Goal: Information Seeking & Learning: Check status

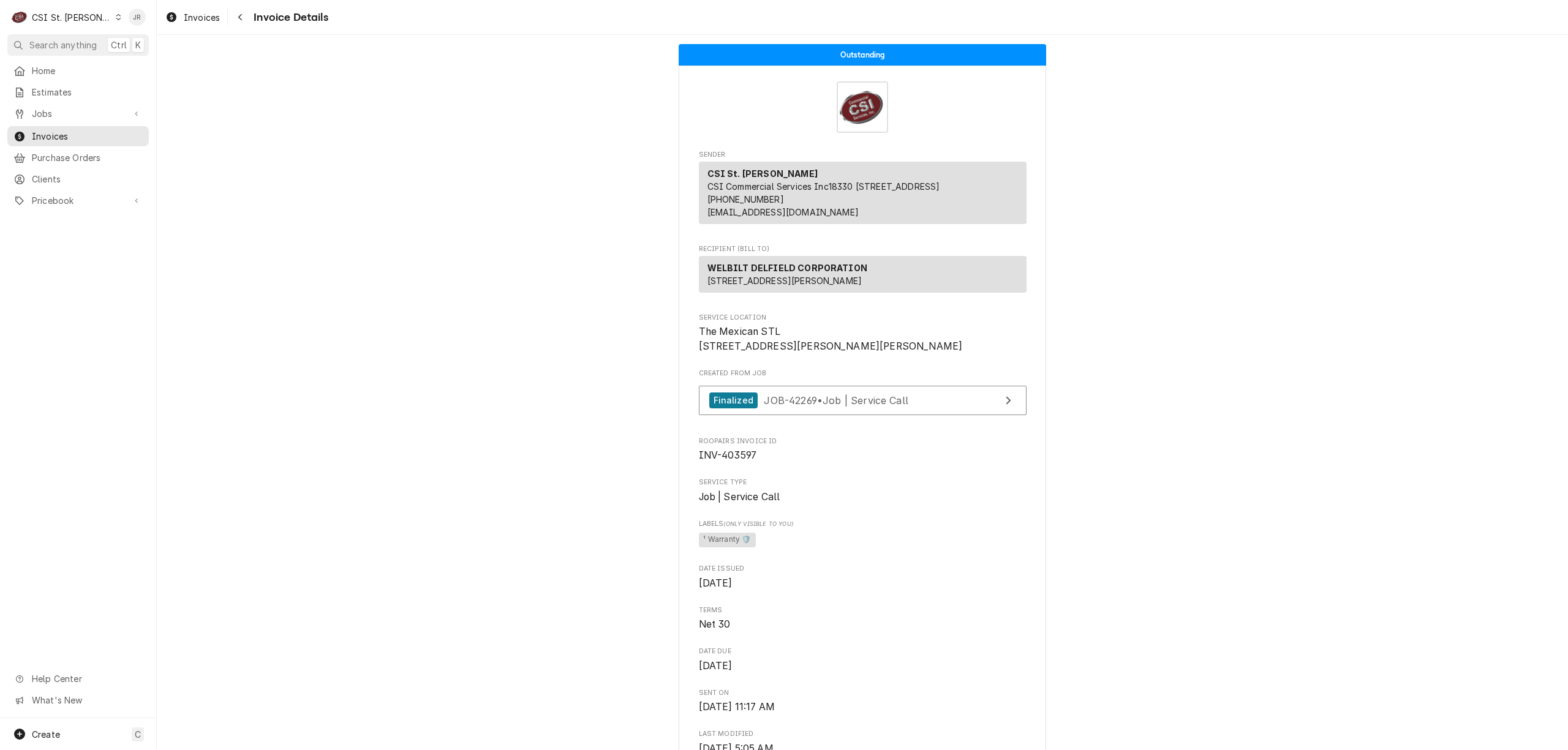
scroll to position [816, 0]
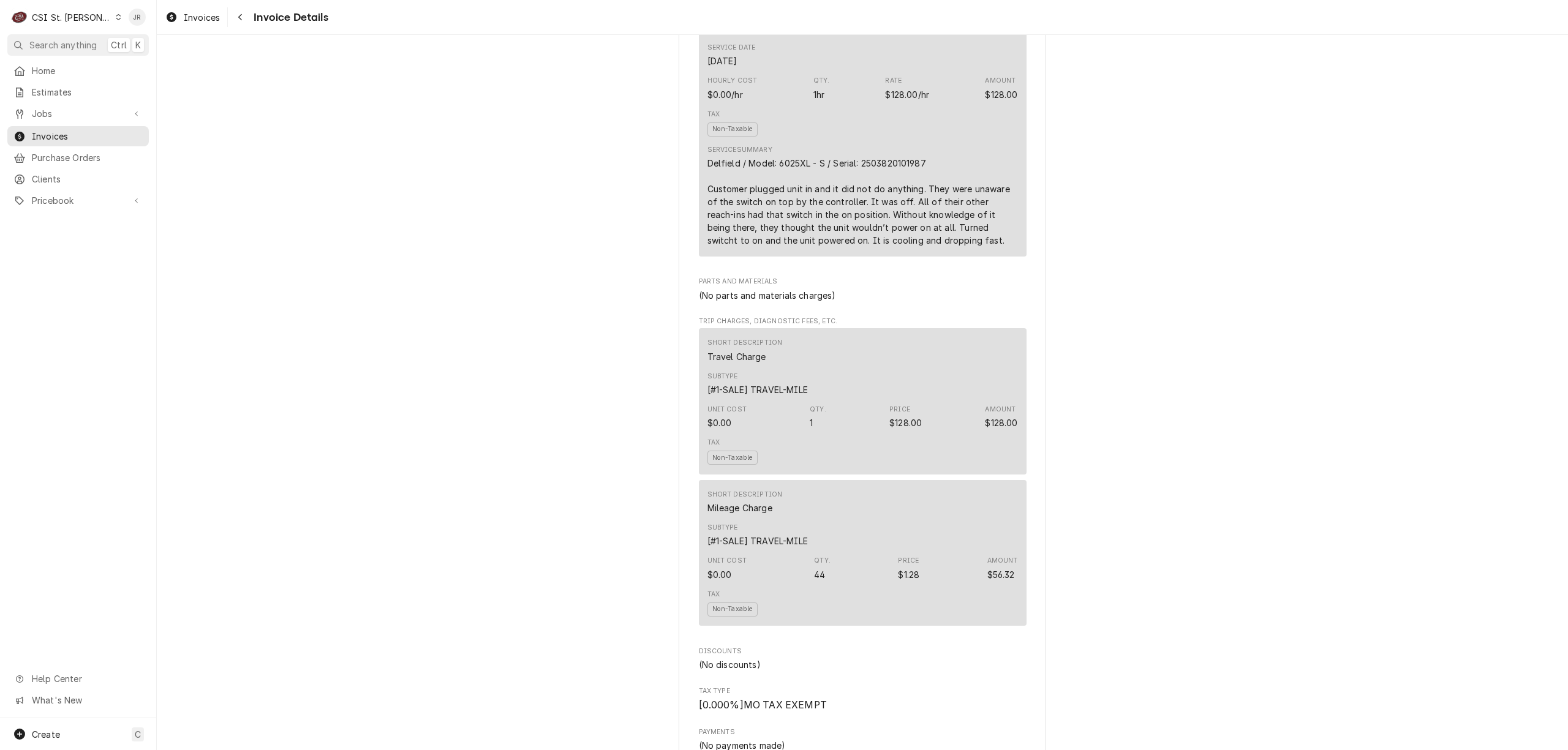
click at [47, 27] on div "C CSI St. Louis" at bounding box center [66, 17] width 118 height 25
drag, startPoint x: 165, startPoint y: 16, endPoint x: 170, endPoint y: 22, distance: 7.8
click at [170, 22] on div "CSI [US_STATE][GEOGRAPHIC_DATA]." at bounding box center [189, 24] width 176 height 20
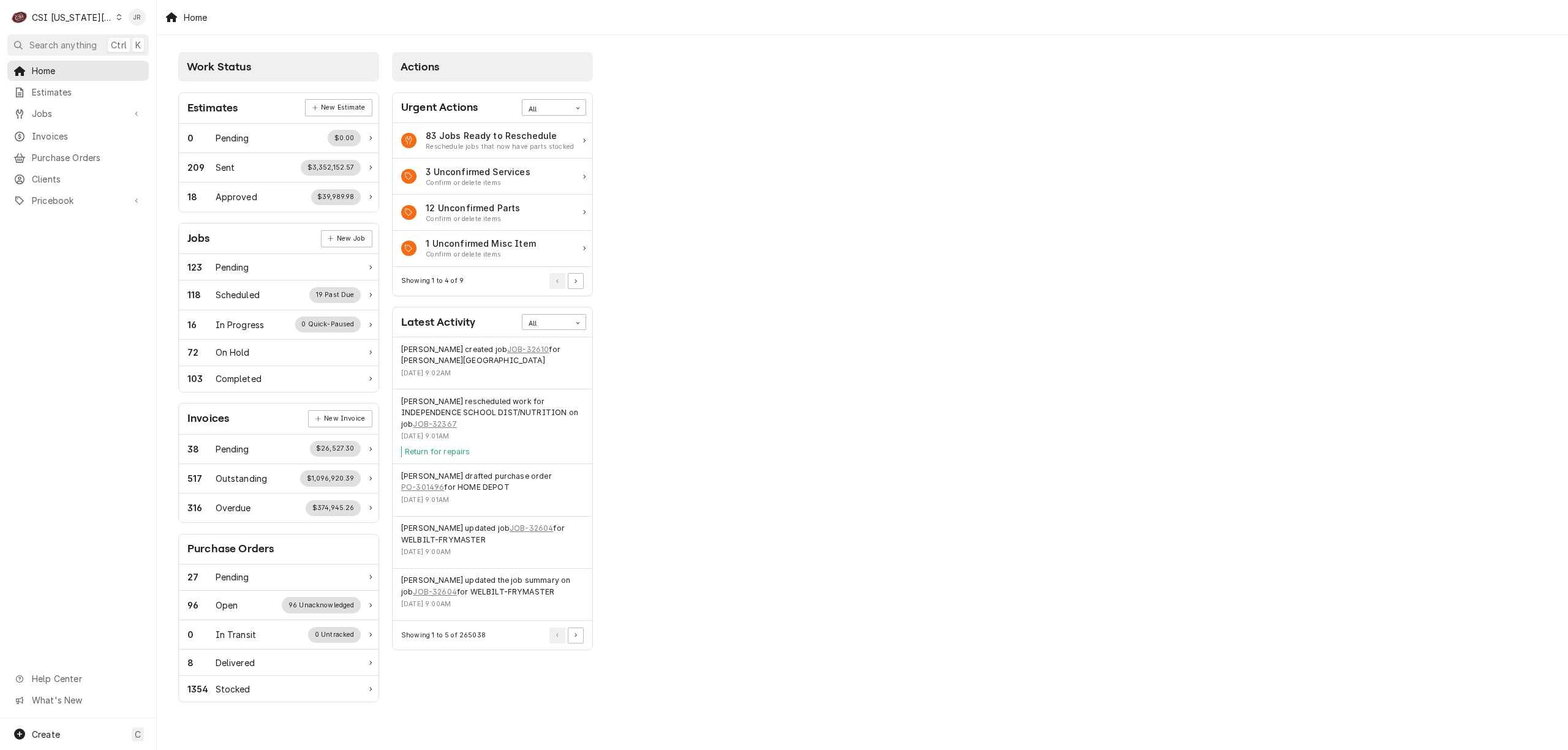
click at [0, 175] on div "Home Estimates Jobs Jobs Job Series Invoices Purchase Orders Clients Pricebook …" at bounding box center [78, 136] width 156 height 151
click at [35, 130] on span "Invoices" at bounding box center [87, 136] width 111 height 13
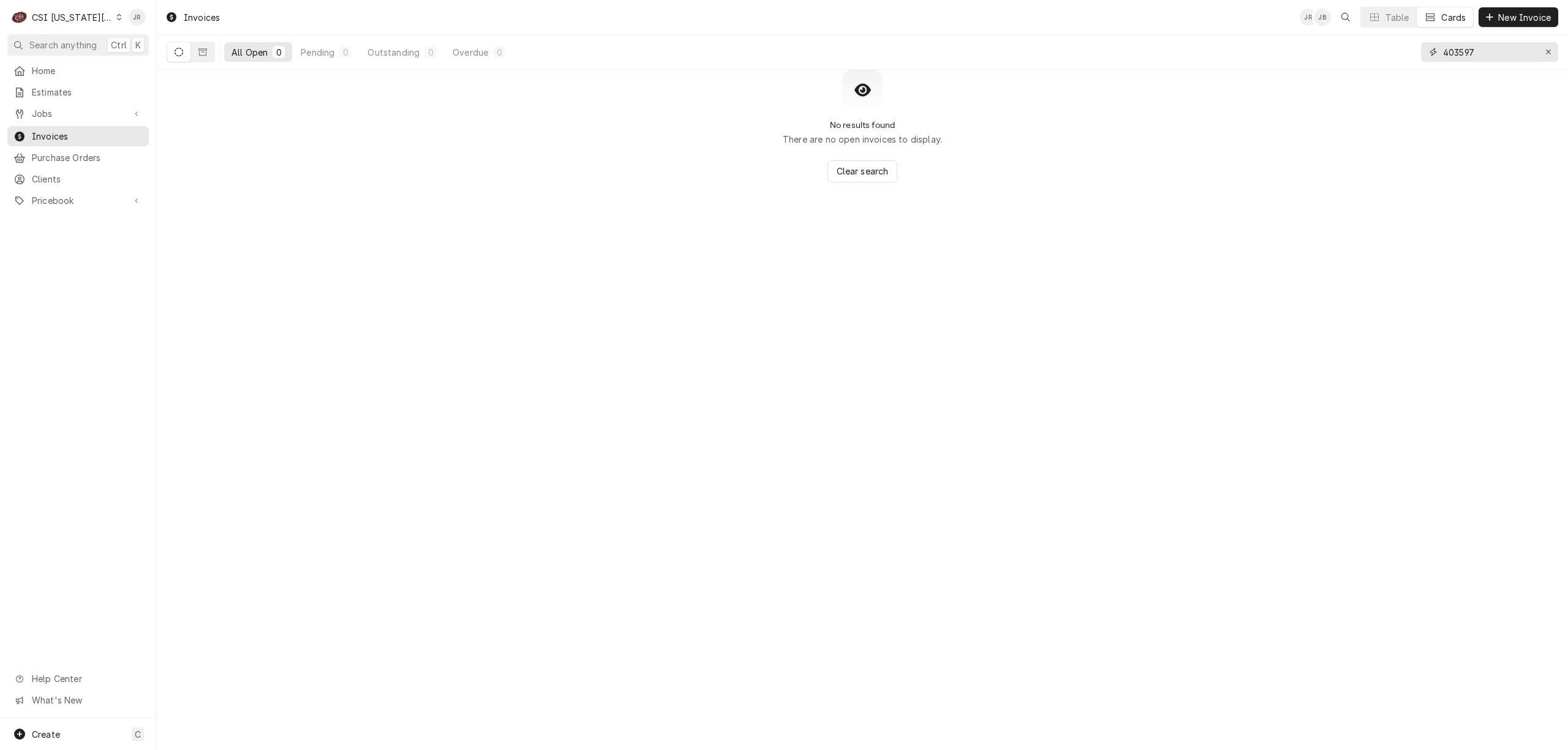
click at [1470, 49] on input "403597" at bounding box center [1489, 52] width 92 height 20
paste input "302945"
type input "302945"
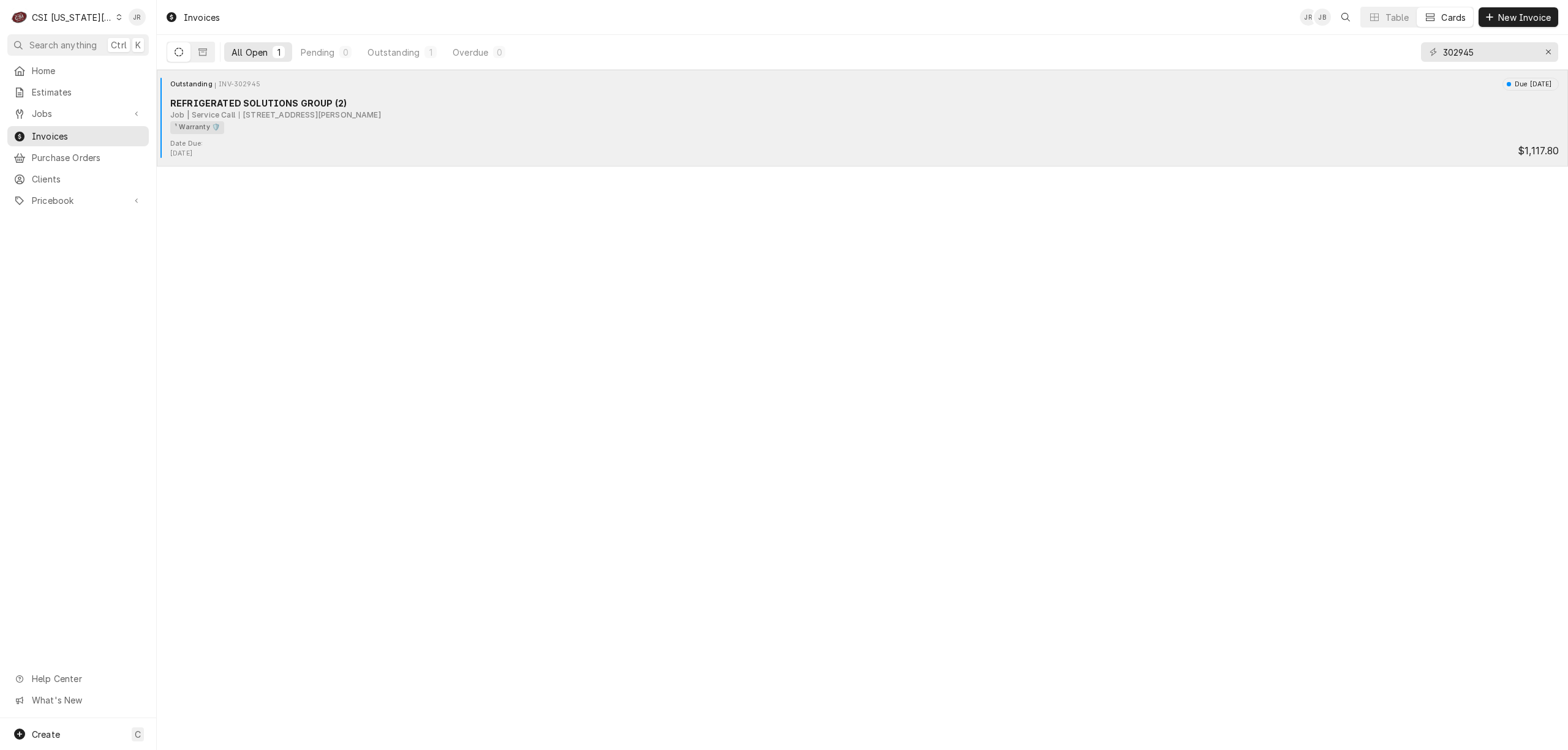
click at [315, 127] on div "¹ Warranty 🛡️" at bounding box center [860, 127] width 1379 height 13
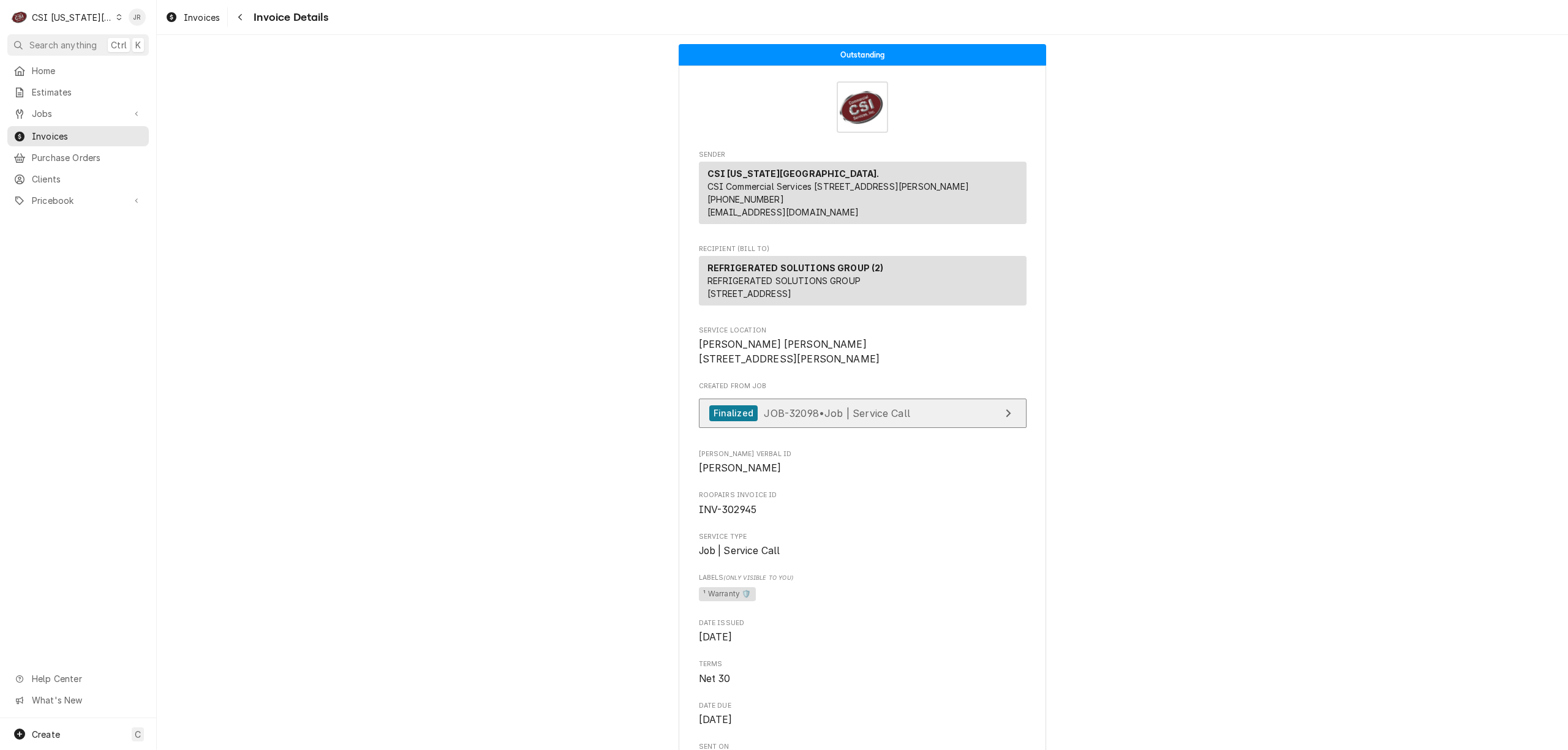
click at [996, 429] on link "Finalized JOB-32098 • Job | Service Call" at bounding box center [862, 413] width 328 height 30
click at [60, 131] on span "Invoices" at bounding box center [87, 136] width 111 height 13
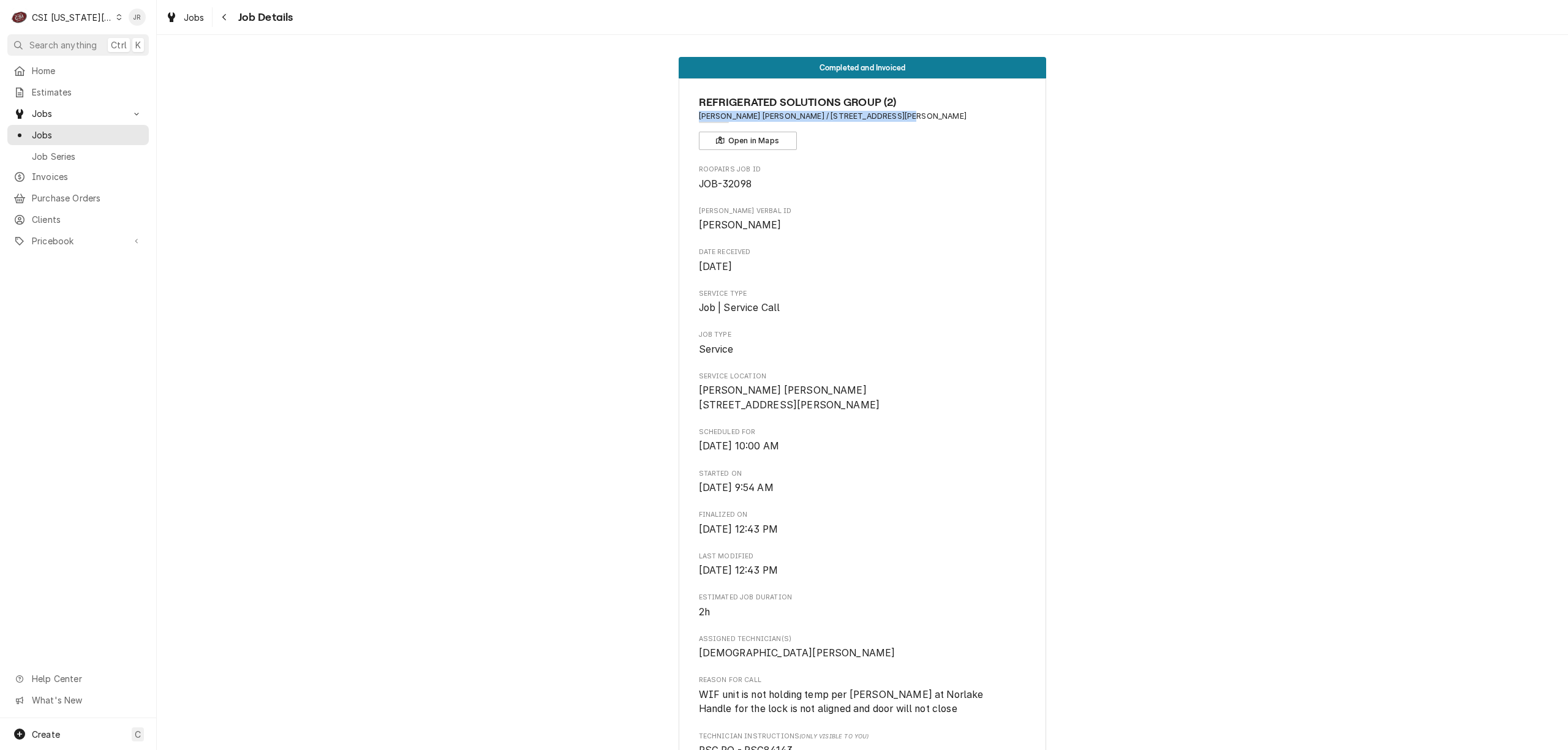
drag, startPoint x: 694, startPoint y: 115, endPoint x: 884, endPoint y: 128, distance: 190.4
click at [884, 128] on div "REFRIGERATED SOLUTIONS GROUP (2) Baskin Robins / 131 N Parker St, Olathe, KS 66…" at bounding box center [862, 122] width 328 height 56
copy span "Baskin Robins / 131 N Parker St, Olathe, KS 66061"
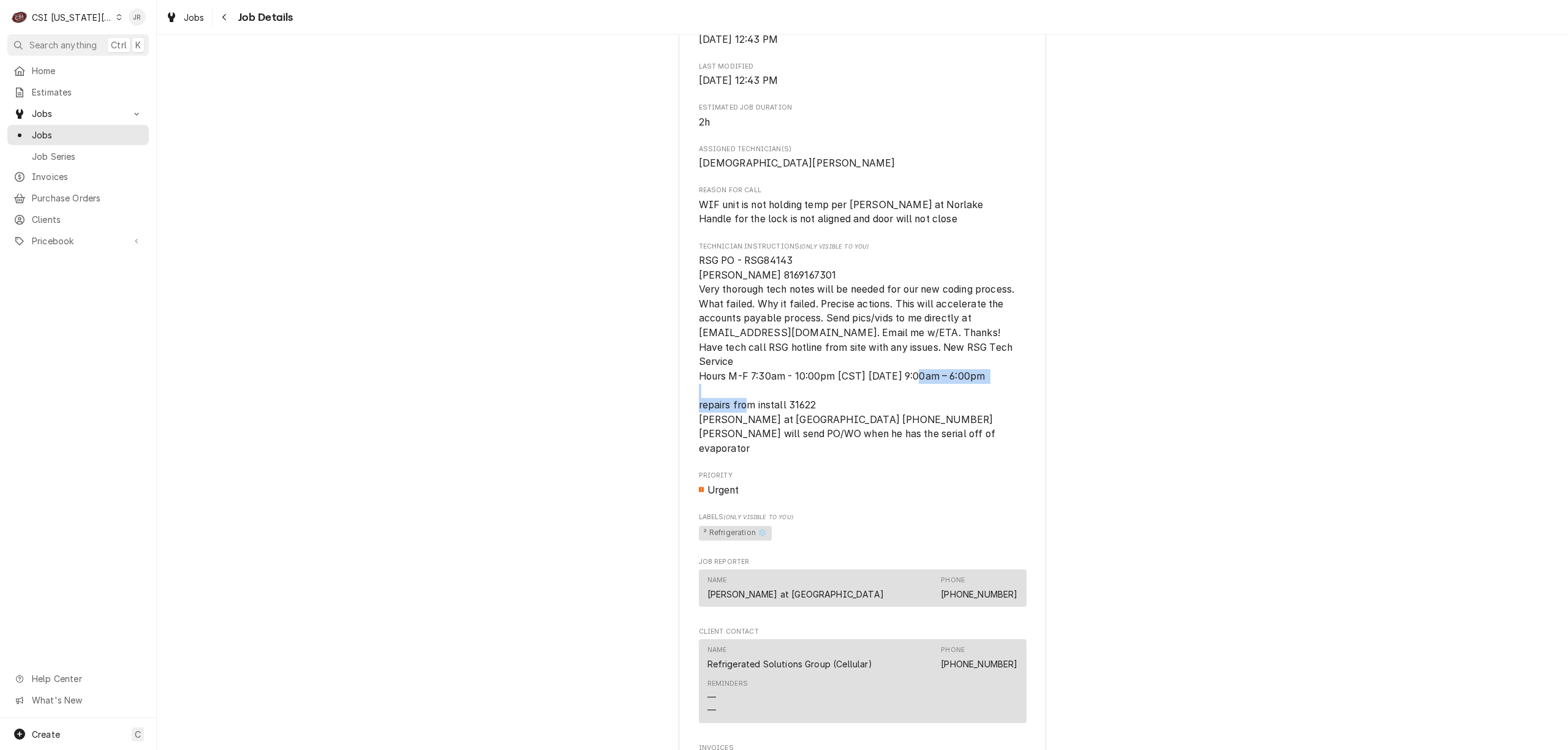
drag, startPoint x: 680, startPoint y: 419, endPoint x: 849, endPoint y: 417, distance: 169.0
click at [849, 417] on div "REFRIGERATED SOLUTIONS GROUP (2) Baskin Robins / 131 N Parker St, Olathe, KS 66…" at bounding box center [862, 310] width 368 height 1444
copy span "repairs from install 31622"
click at [796, 422] on span "RSG PO - RSG84143 Mr Patel 8169167301 Very thorough tech notes will be needed f…" at bounding box center [858, 355] width 319 height 199
drag, startPoint x: 690, startPoint y: 444, endPoint x: 992, endPoint y: 456, distance: 302.2
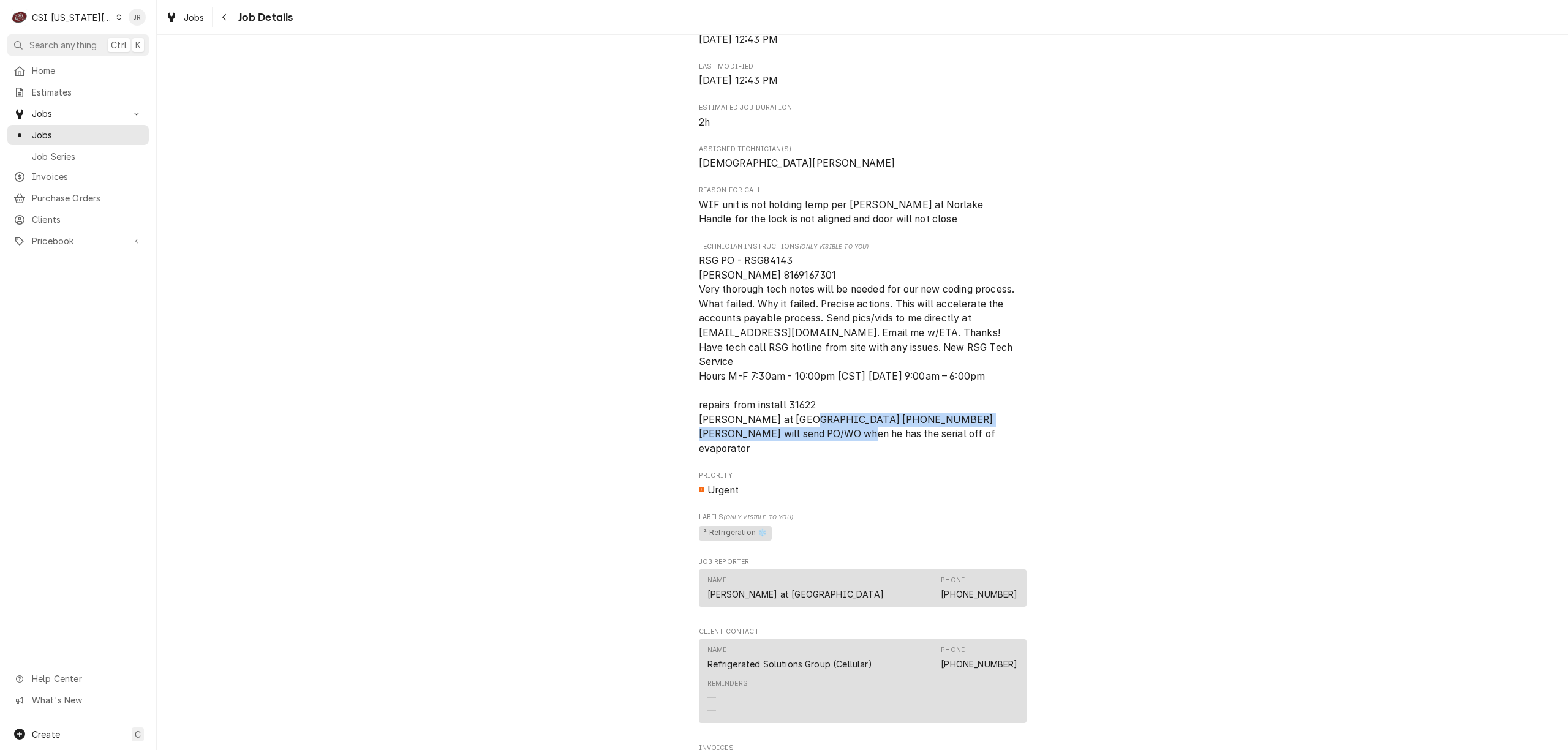
click at [995, 456] on div "REFRIGERATED SOLUTIONS GROUP (2) Baskin Robins / 131 N Parker St, Olathe, KS 66…" at bounding box center [862, 310] width 368 height 1444
click at [871, 442] on span "RSG PO - RSG84143 Mr Patel 8169167301 Very thorough tech notes will be needed f…" at bounding box center [858, 355] width 319 height 199
click at [878, 427] on span "RSG PO - RSG84143 Mr Patel 8169167301 Very thorough tech notes will be needed f…" at bounding box center [862, 355] width 328 height 203
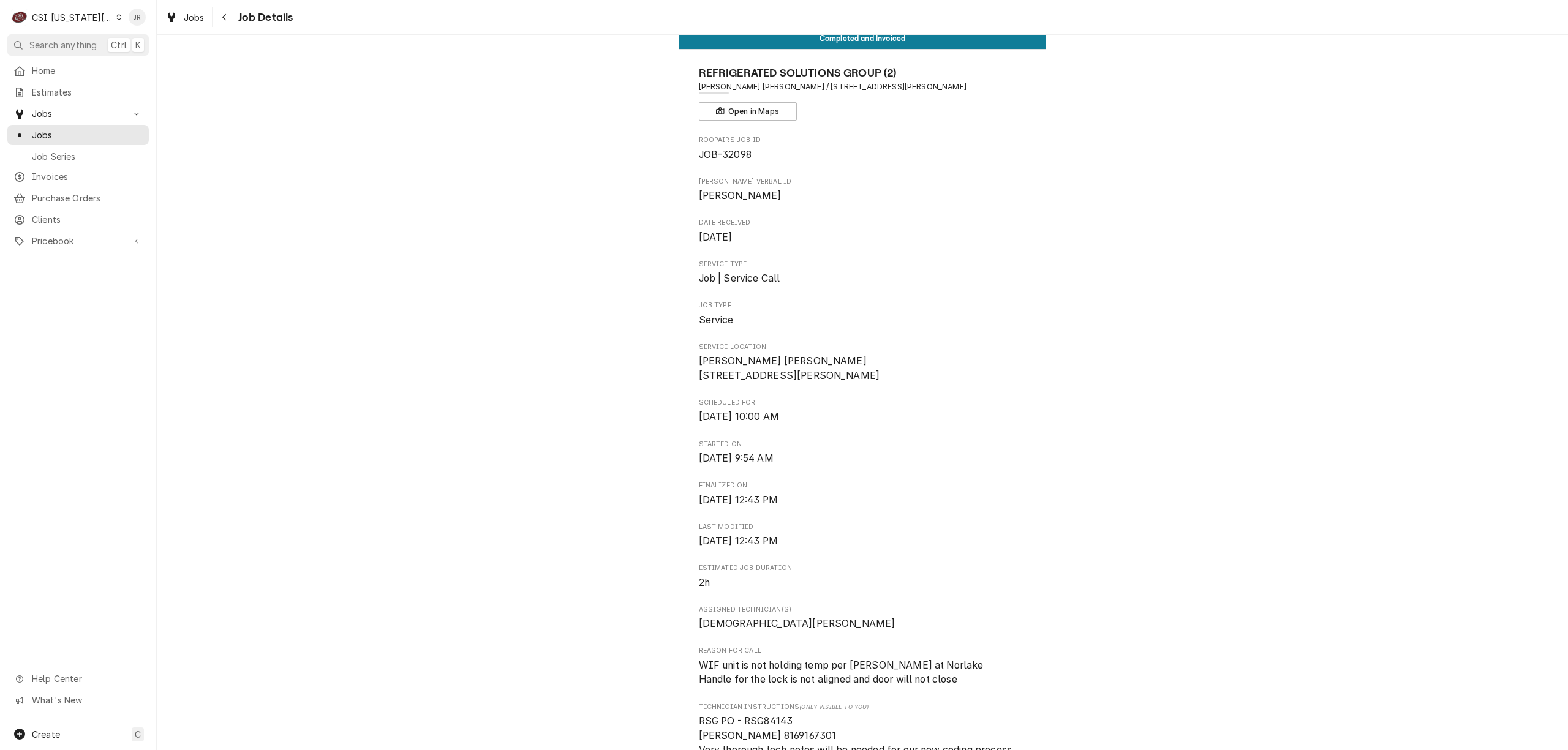
scroll to position [0, 0]
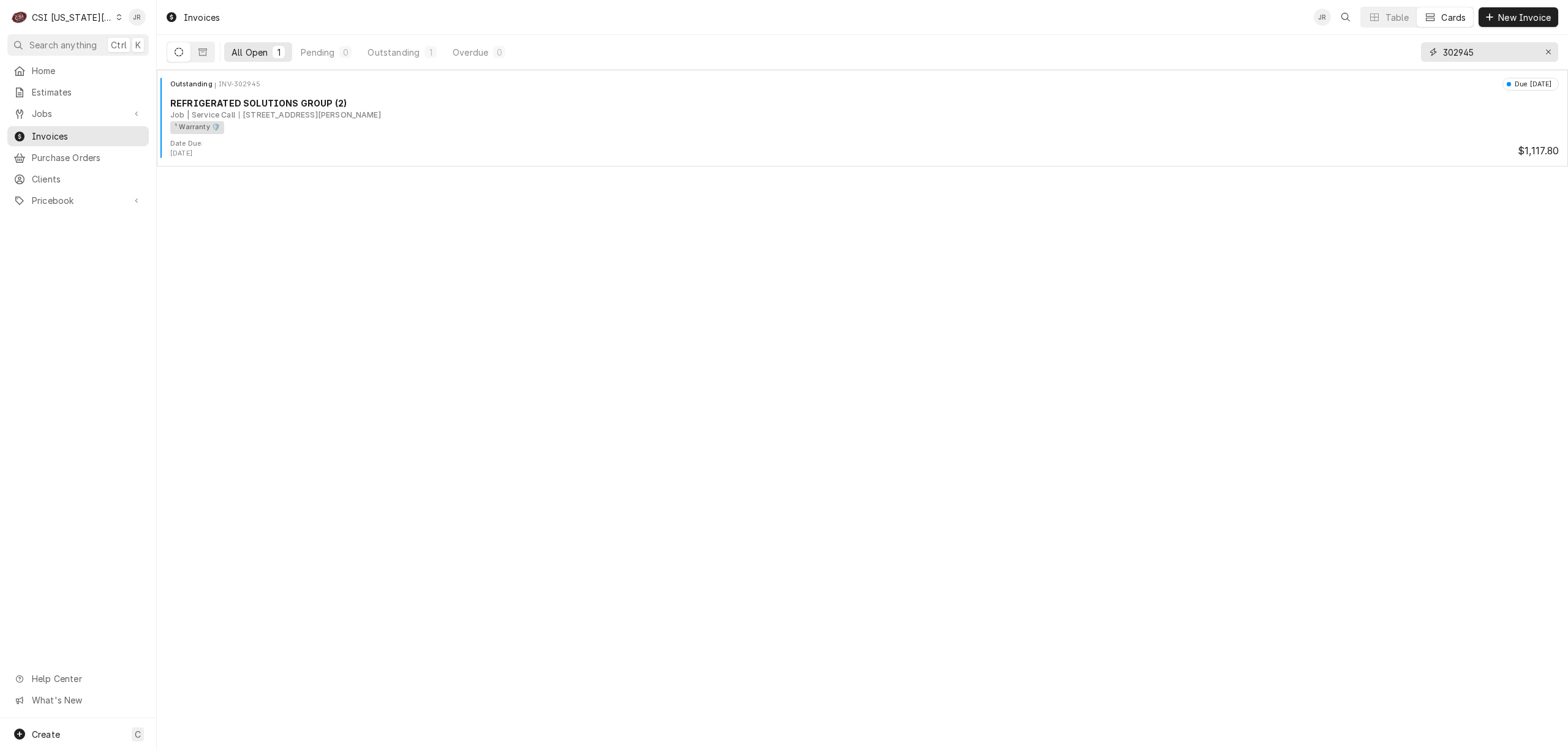
click at [1460, 45] on input "302945" at bounding box center [1489, 52] width 92 height 20
click at [1463, 49] on input "302945" at bounding box center [1489, 52] width 92 height 20
paste input "536"
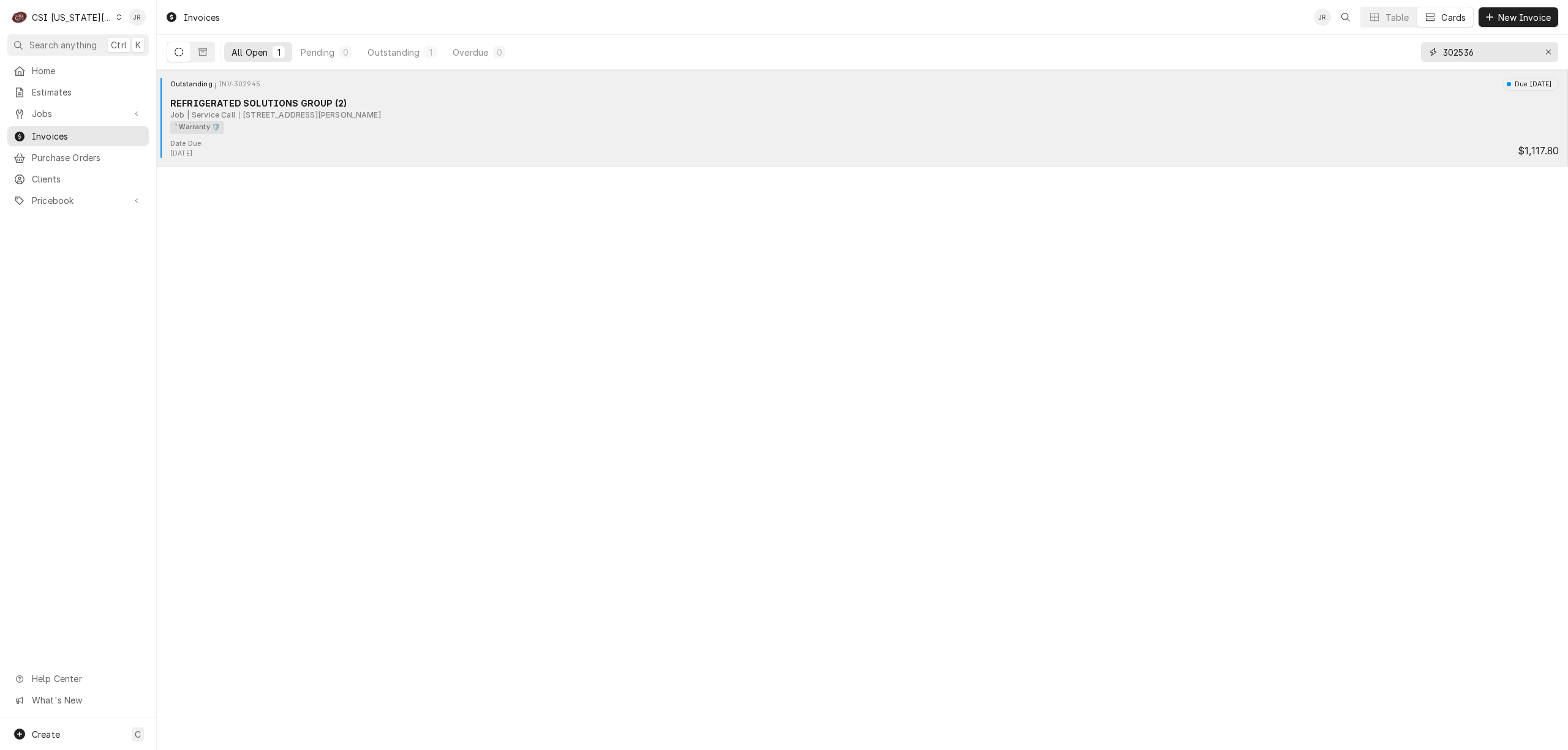
type input "302536"
click at [366, 142] on div "Date Due: Sep 14, 2025 $517.50" at bounding box center [862, 149] width 1401 height 20
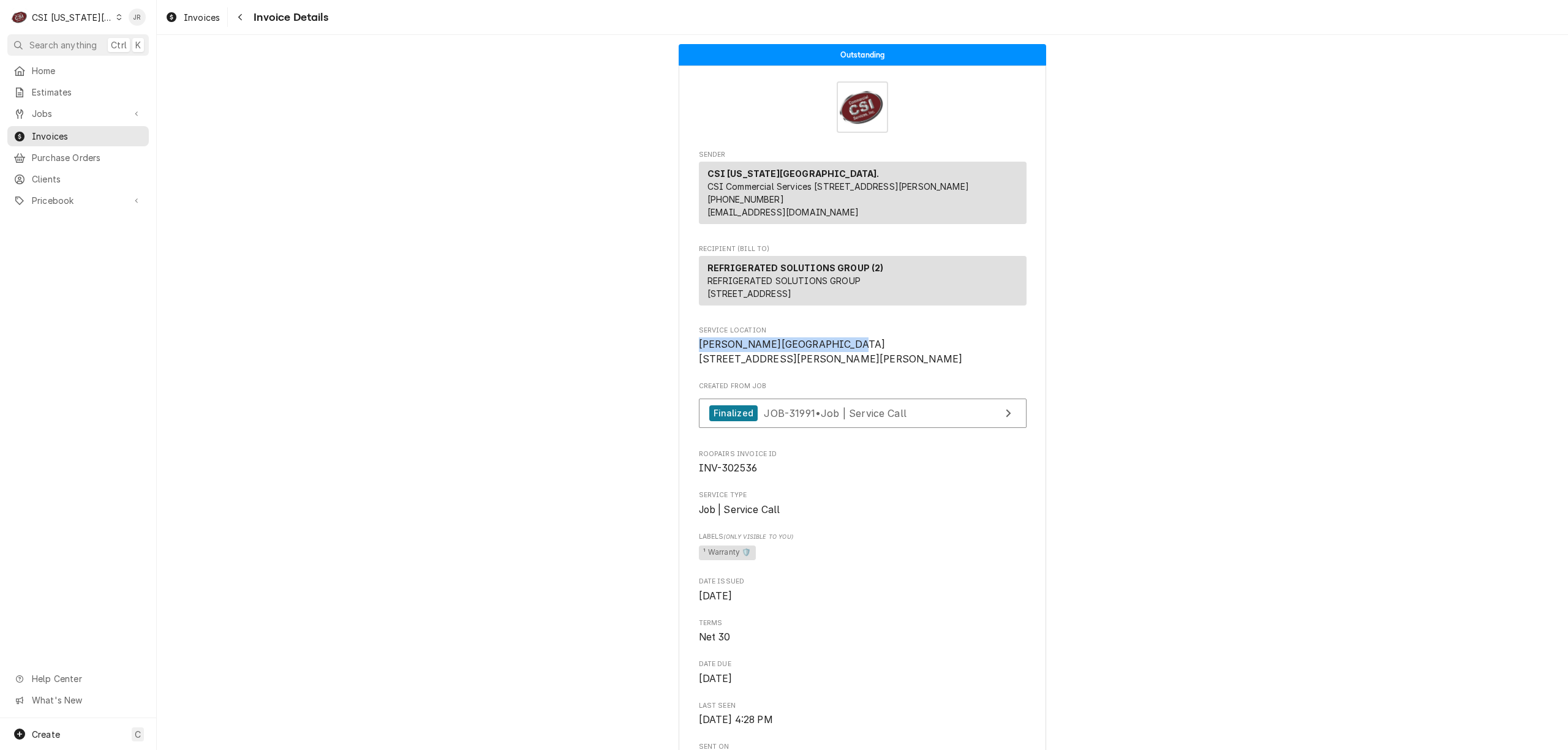
drag, startPoint x: 686, startPoint y: 365, endPoint x: 838, endPoint y: 368, distance: 152.0
copy span "[PERSON_NAME][GEOGRAPHIC_DATA]"
click at [54, 135] on span "Invoices" at bounding box center [87, 136] width 111 height 13
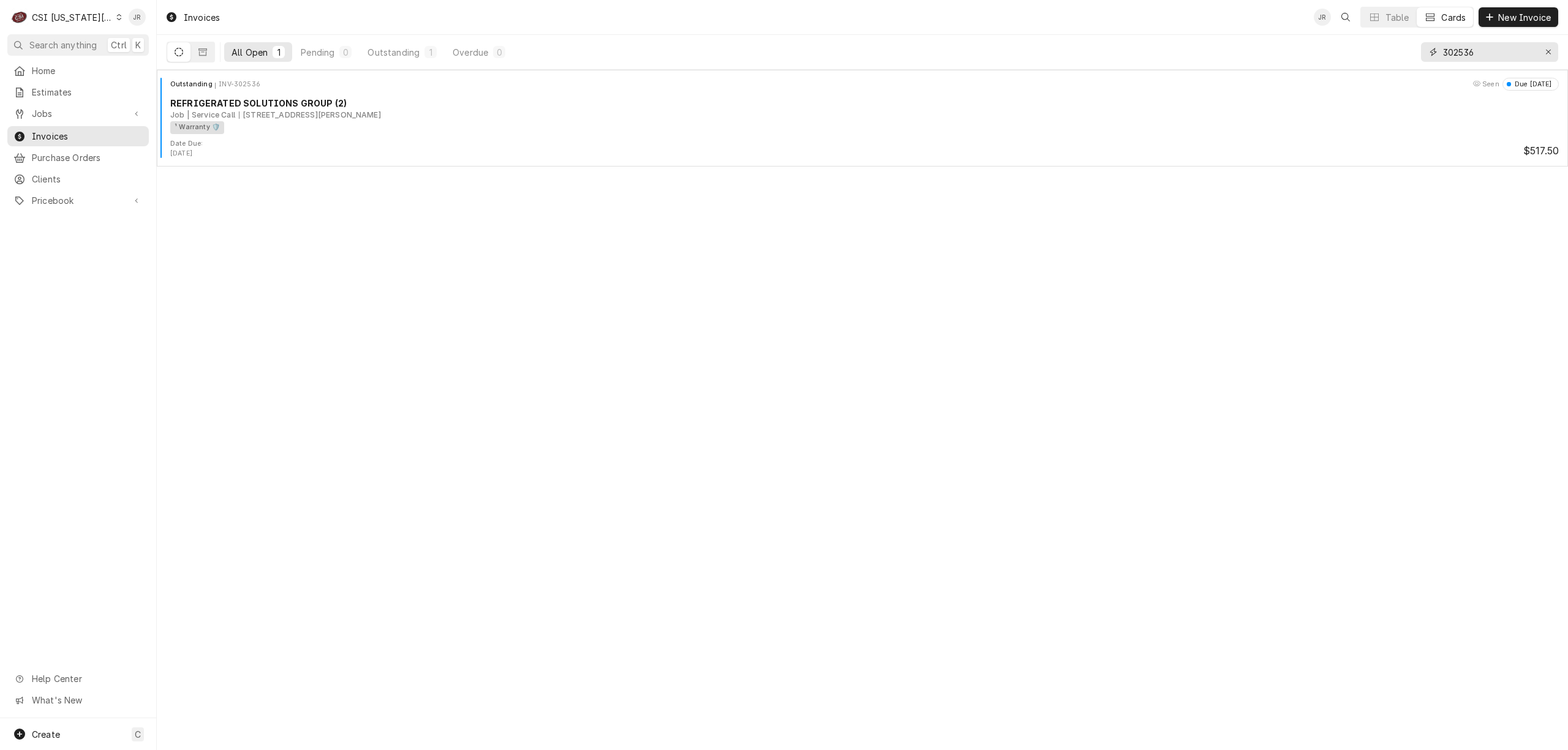
click at [1461, 55] on input "302536" at bounding box center [1489, 52] width 92 height 20
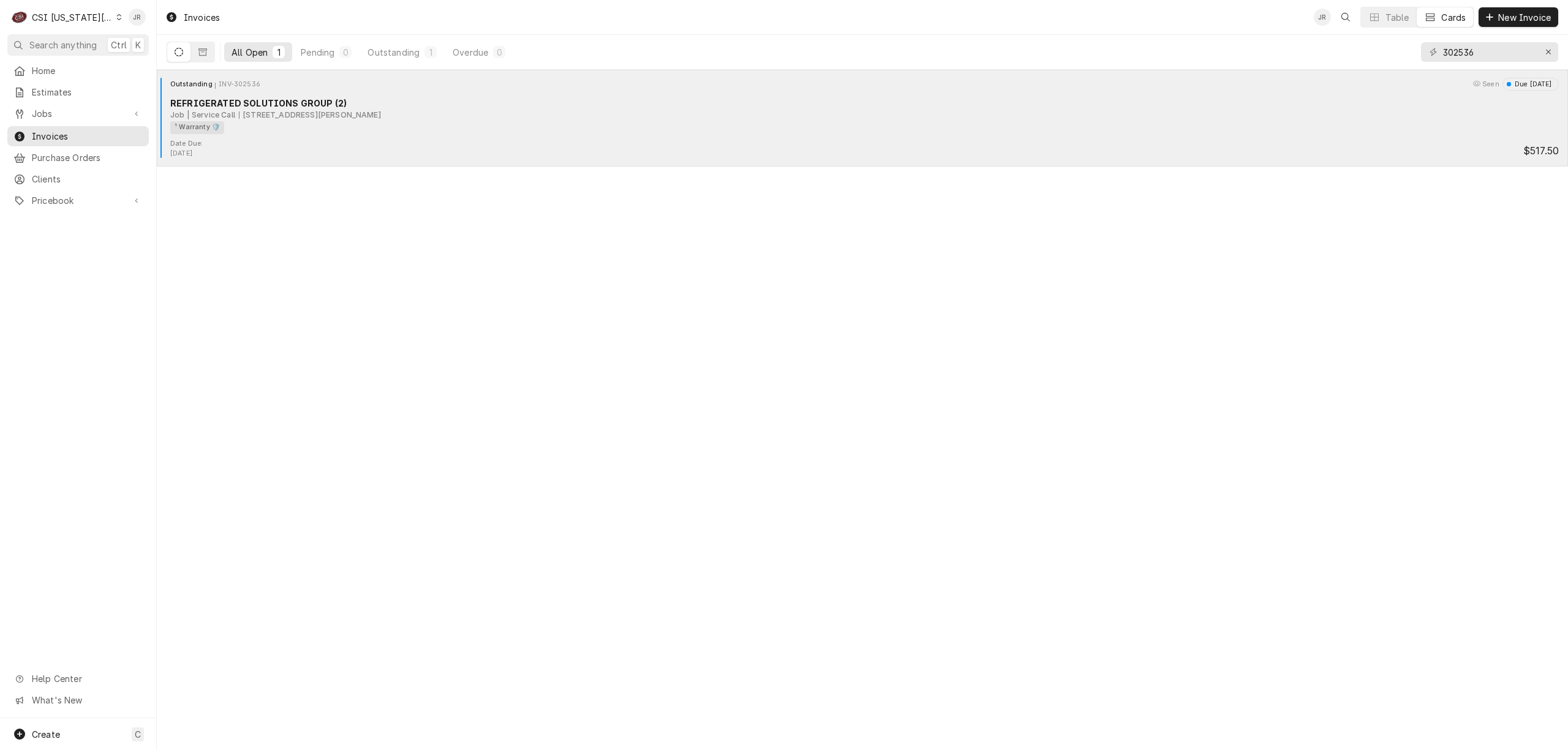
click at [481, 116] on div "Job | Service Call 1125 NE Colbern Rd, Lee's Summit, MO 64086" at bounding box center [864, 114] width 1388 height 11
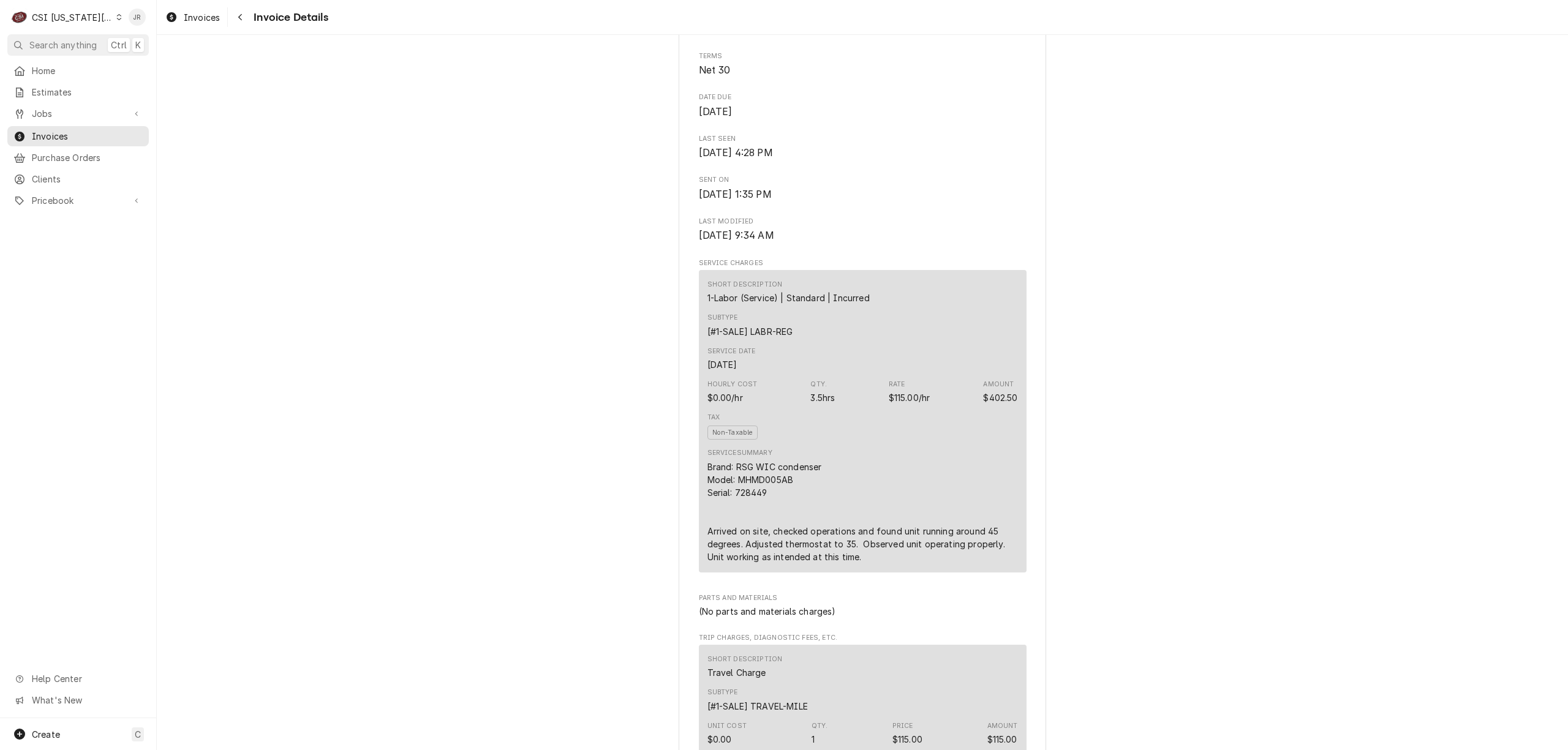
scroll to position [326, 0]
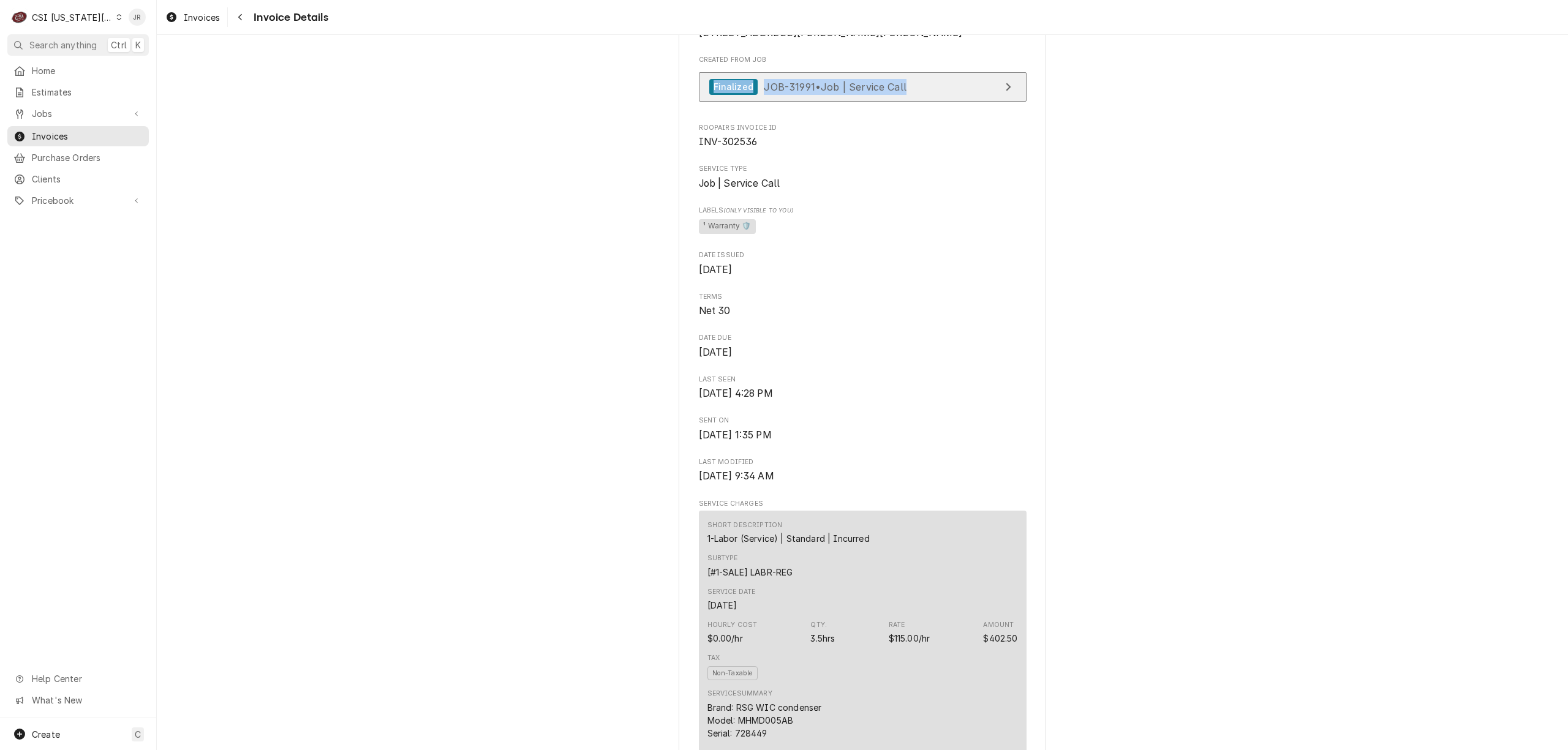
drag, startPoint x: 941, startPoint y: 106, endPoint x: 945, endPoint y: 115, distance: 9.8
click at [945, 108] on div "Created From Job Finalized JOB-31991 • Job | Service Call" at bounding box center [862, 81] width 328 height 52
click at [986, 102] on link "Finalized JOB-31991 • Job | Service Call" at bounding box center [862, 87] width 328 height 30
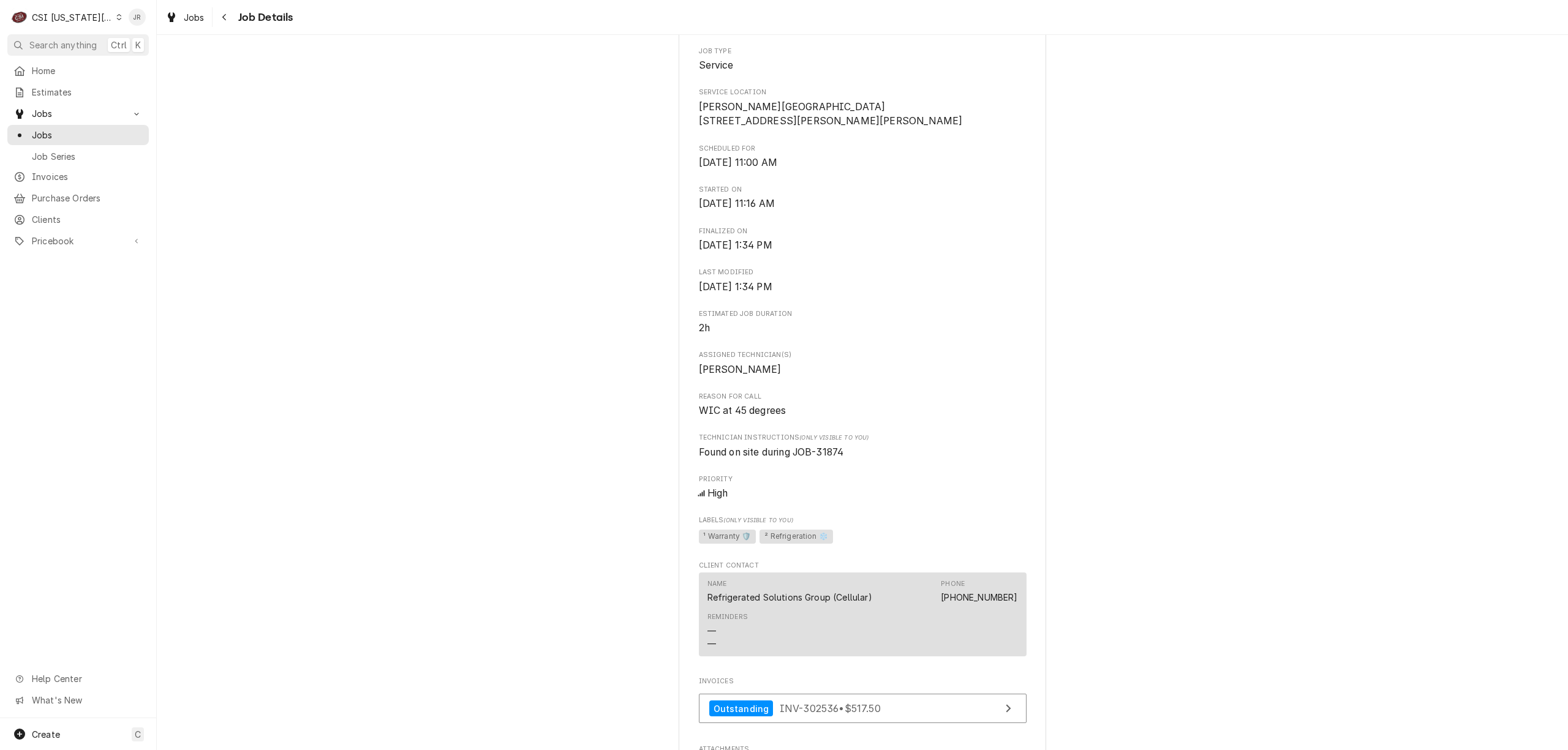
scroll to position [163, 0]
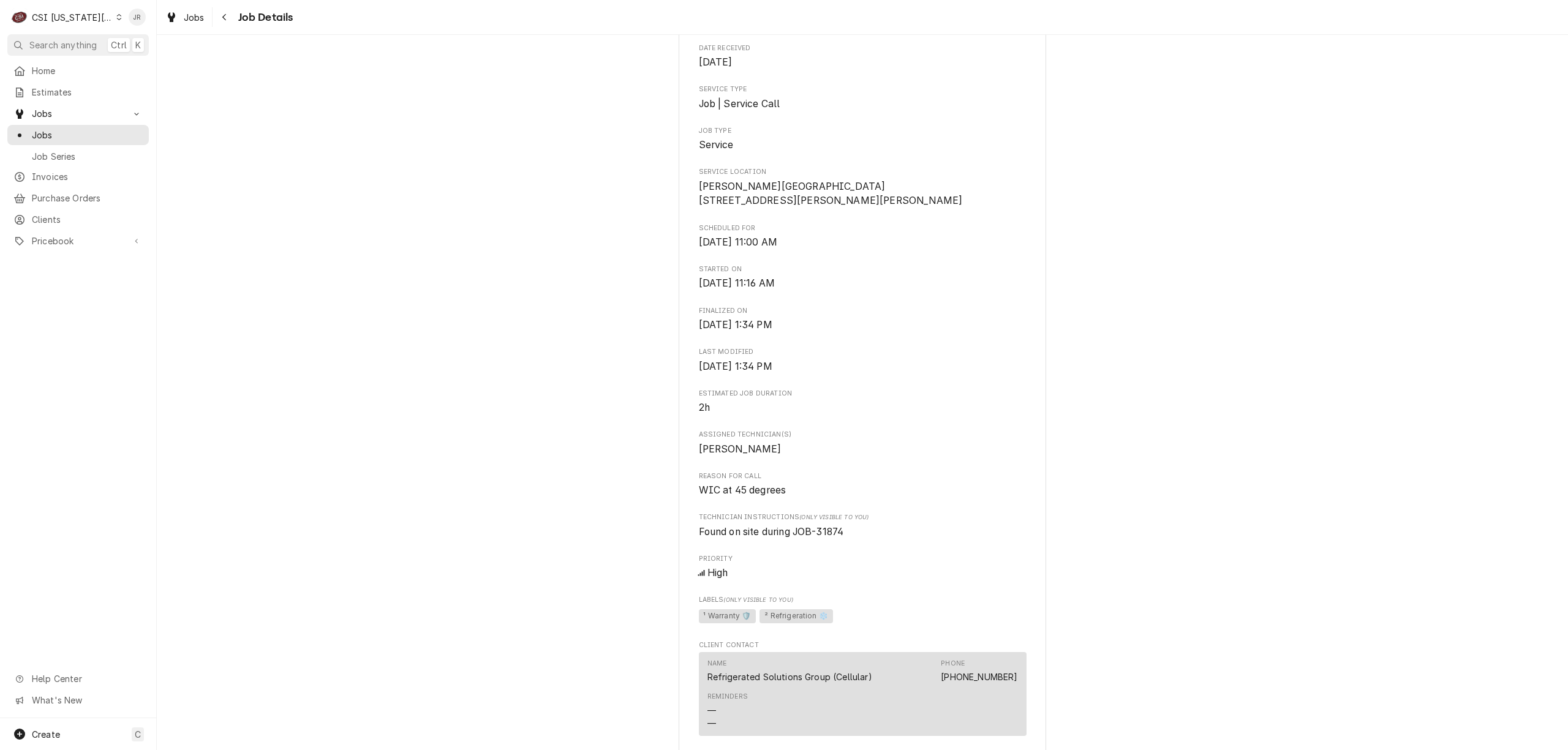
click at [56, 22] on div "CSI [US_STATE][GEOGRAPHIC_DATA]." at bounding box center [72, 17] width 81 height 13
click at [159, 60] on div "CSI St. [PERSON_NAME]" at bounding box center [213, 67] width 181 height 13
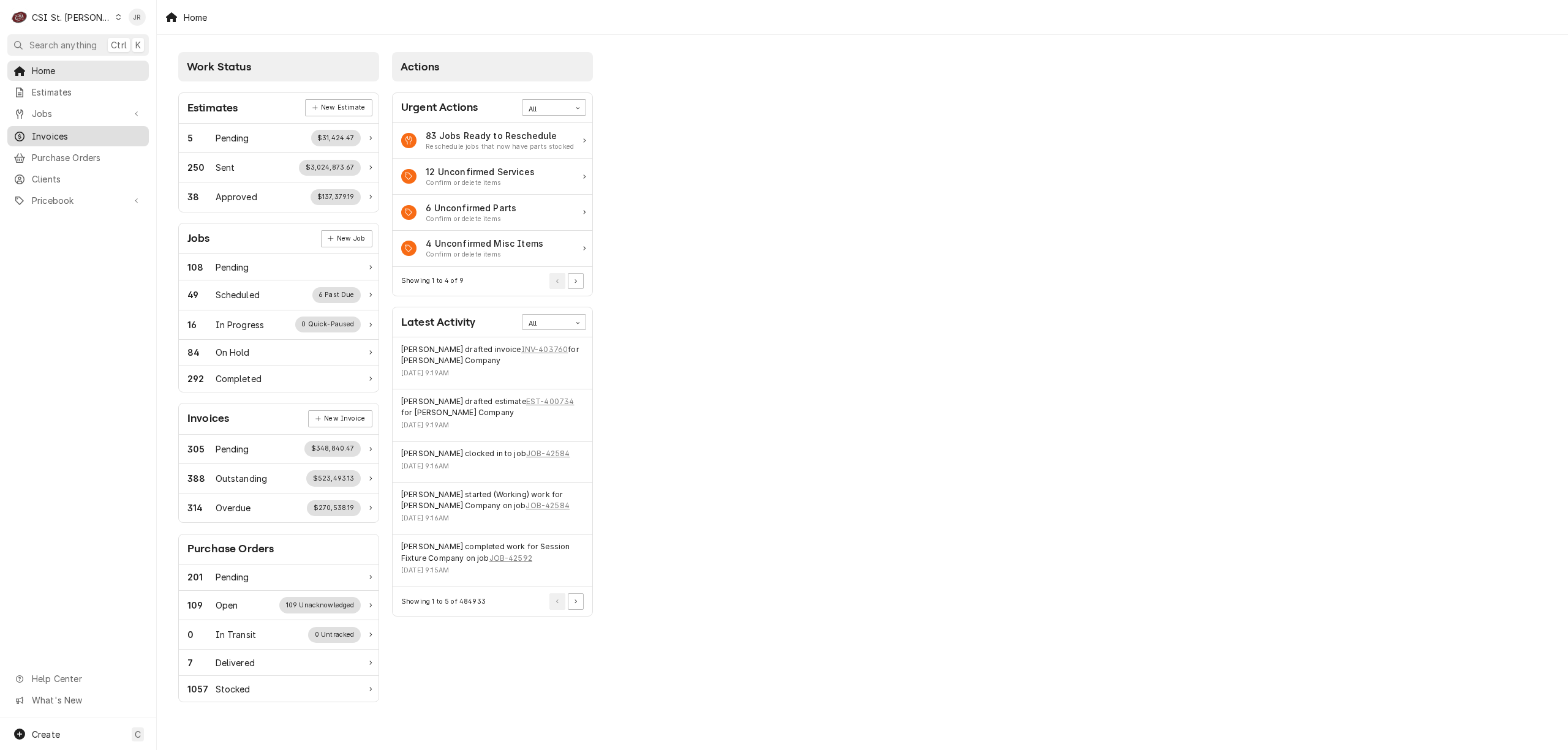
click at [52, 130] on span "Invoices" at bounding box center [87, 136] width 111 height 13
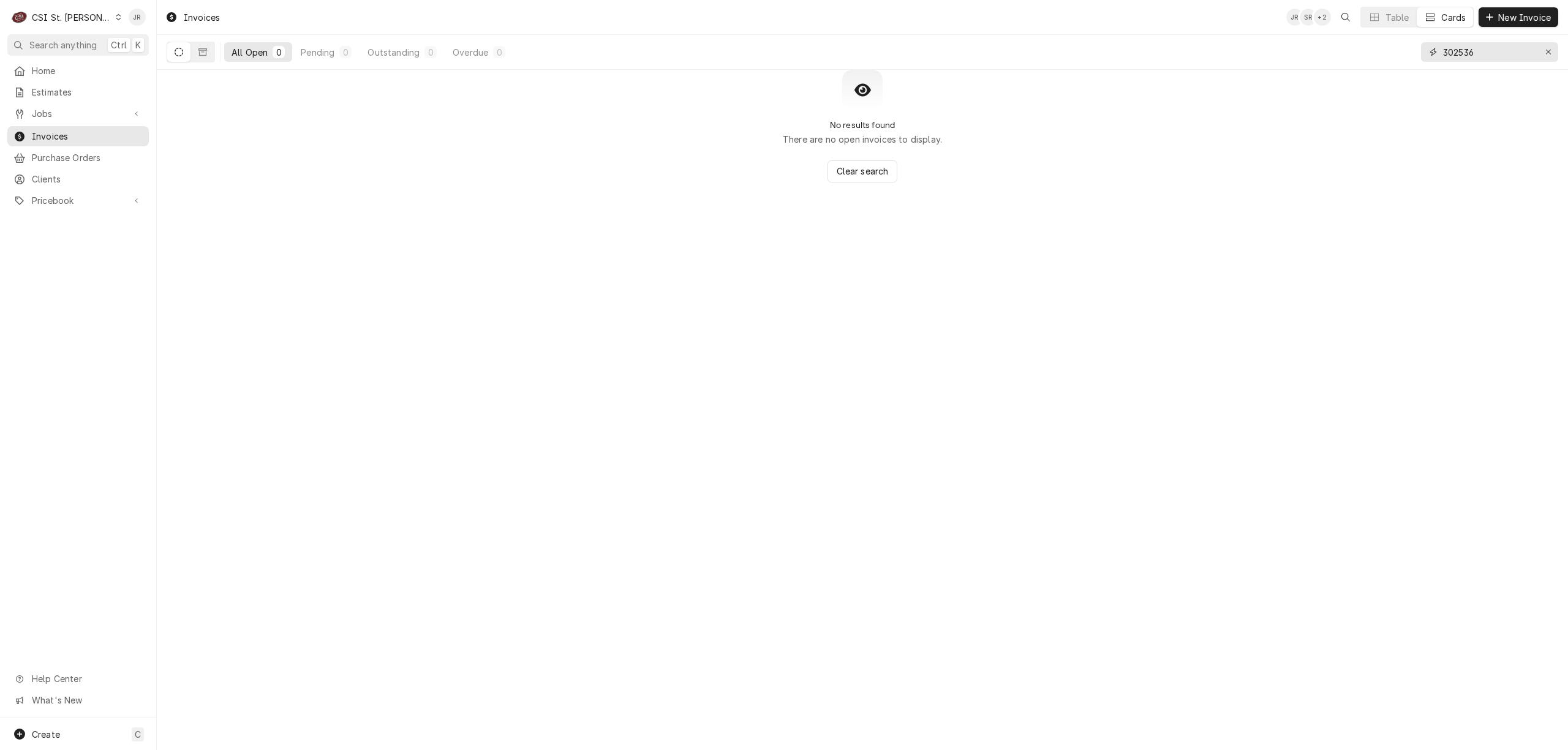
click at [1476, 47] on input "302536" at bounding box center [1489, 52] width 92 height 20
type input "403669"
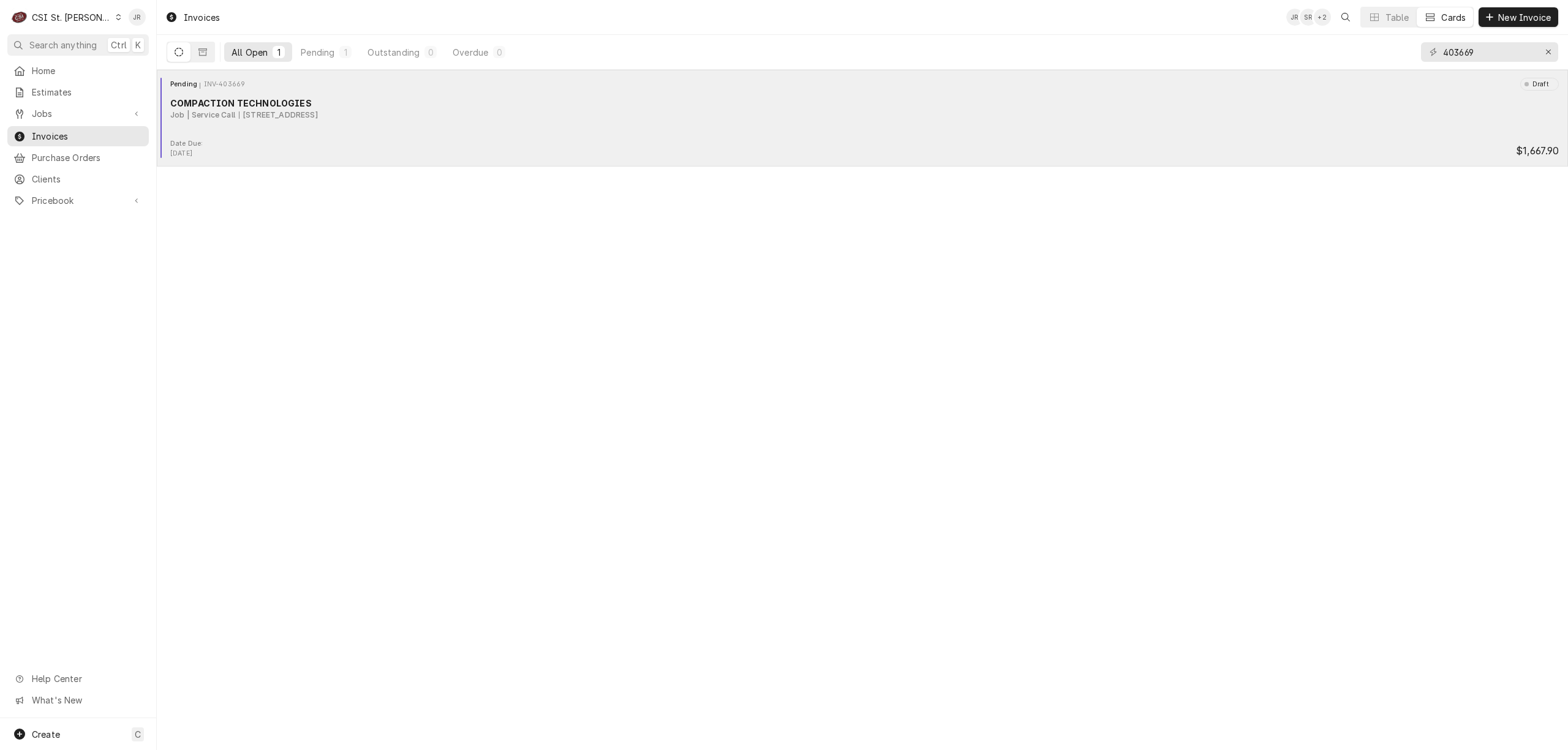
click at [287, 108] on div "COMPACTION TECHNOLOGIES" at bounding box center [864, 103] width 1388 height 13
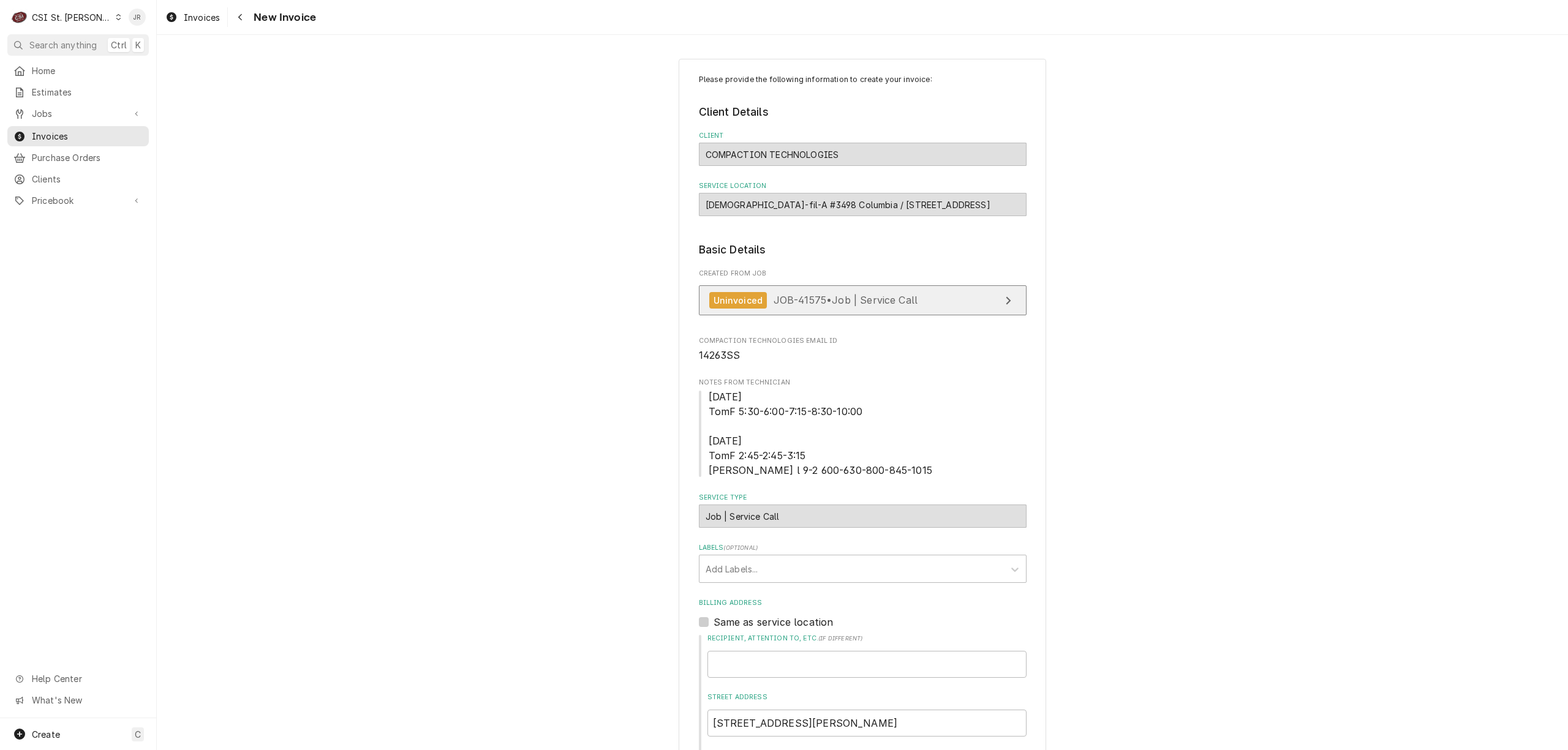
click at [741, 311] on link "Uninvoiced JOB-41575 • Job | Service Call" at bounding box center [862, 300] width 328 height 30
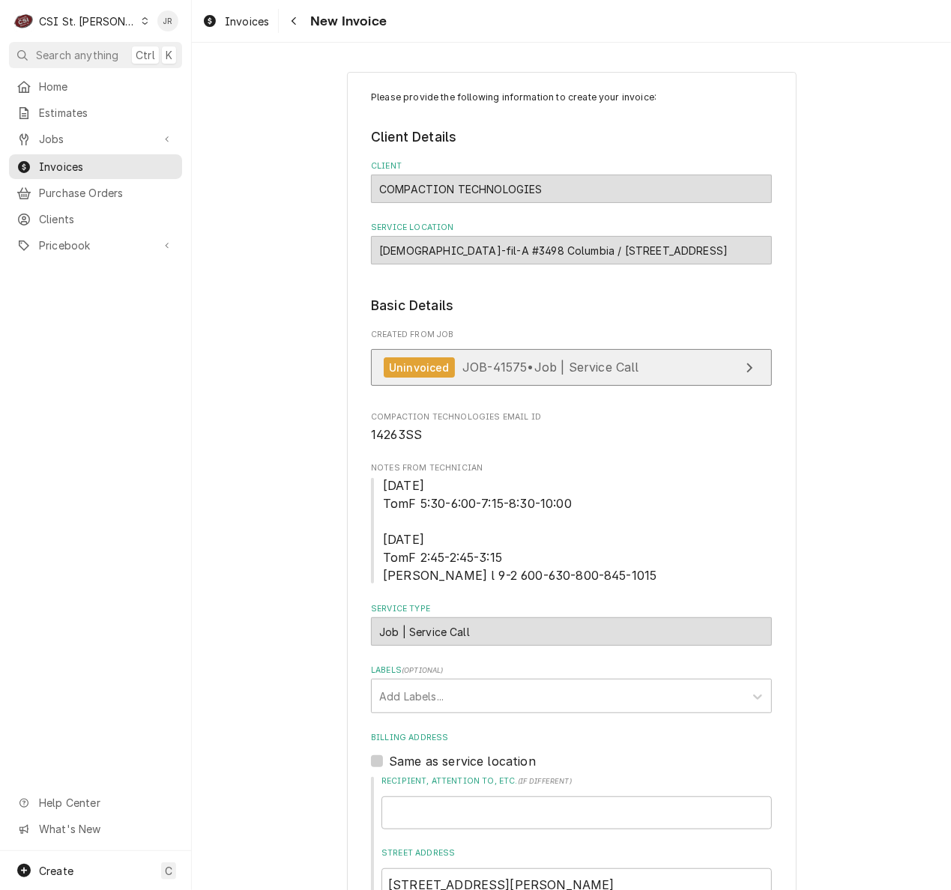
scroll to position [40, 0]
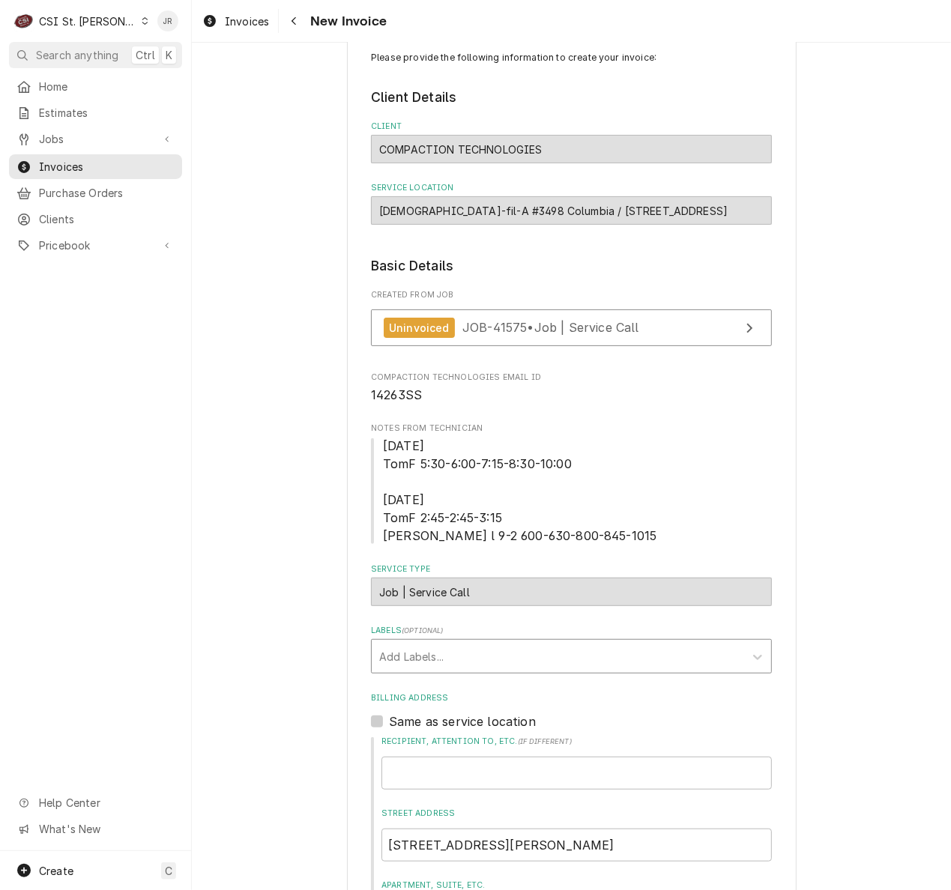
click at [421, 648] on div "Labels" at bounding box center [557, 656] width 357 height 27
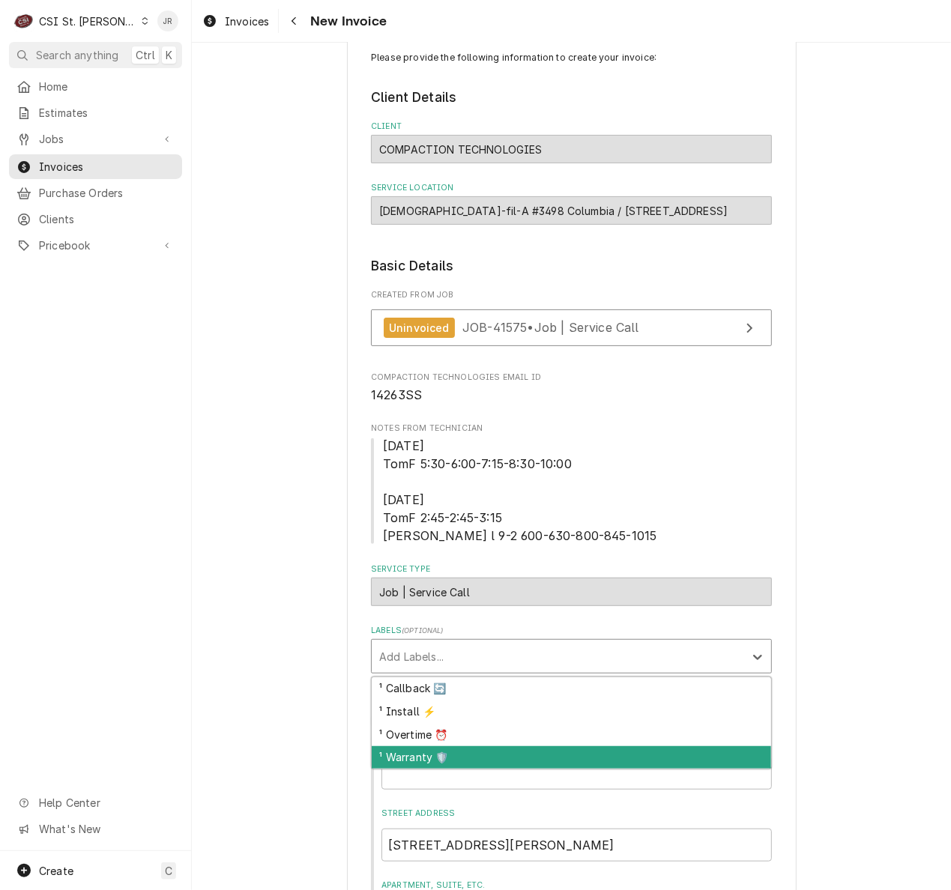
click at [441, 753] on div "¹ Warranty 🛡️" at bounding box center [571, 757] width 399 height 23
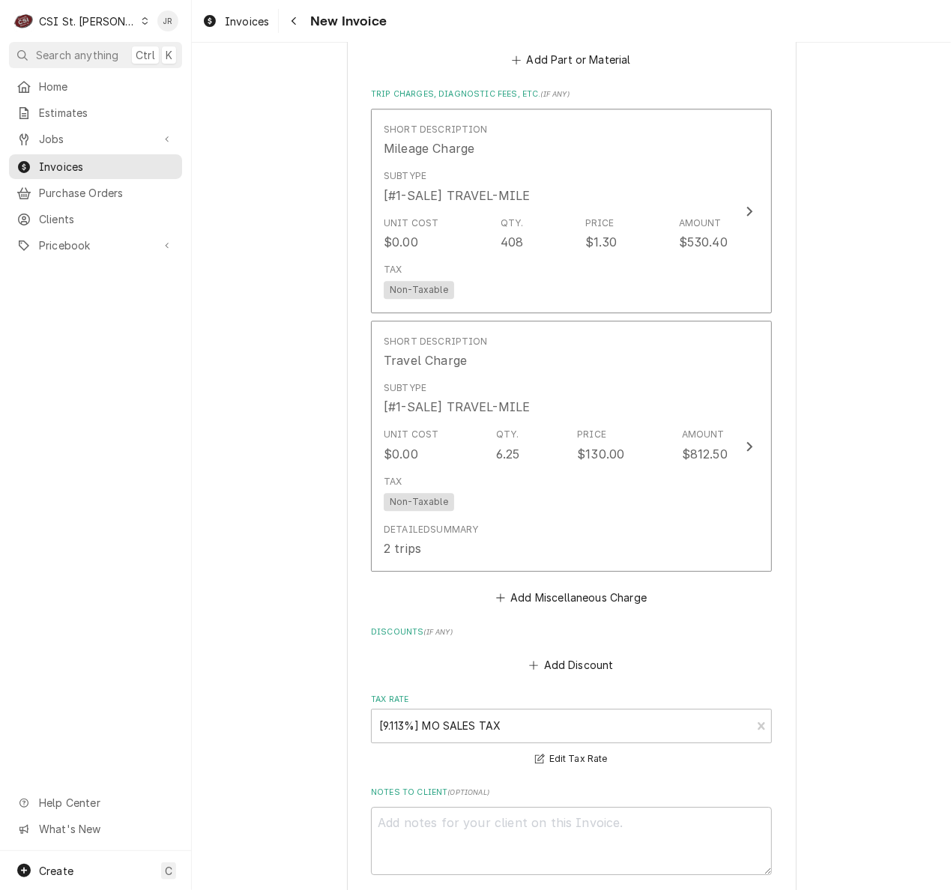
scroll to position [2390, 0]
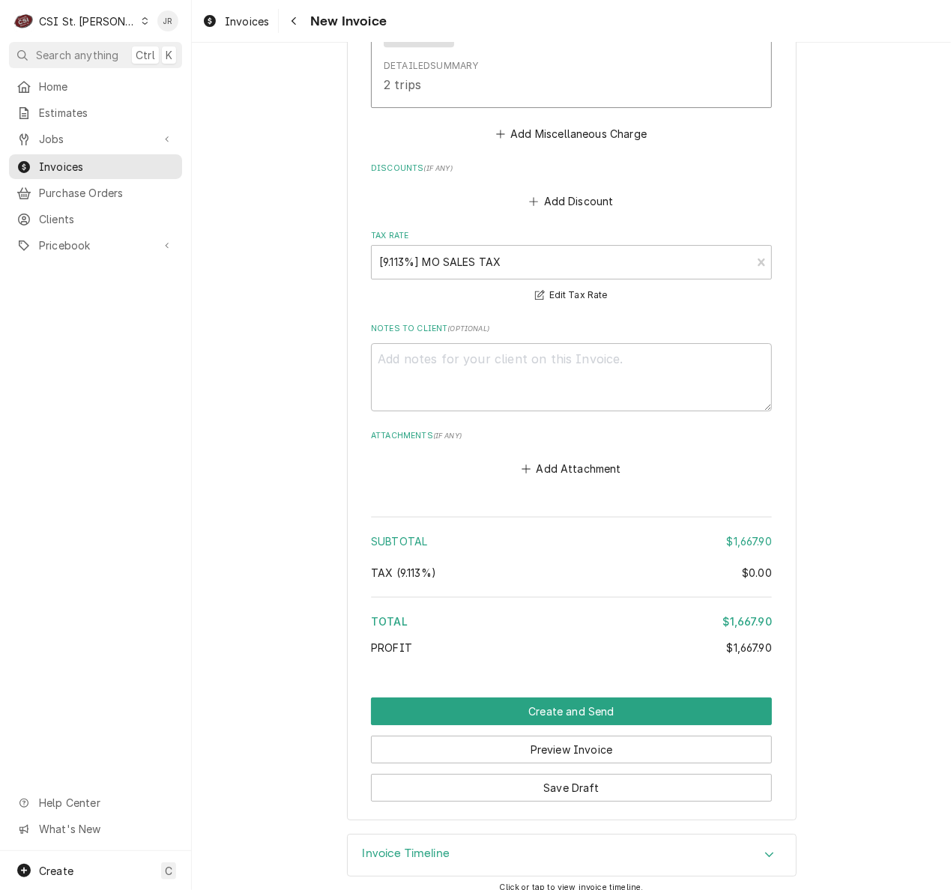
click at [495, 846] on div "Invoice Timeline" at bounding box center [572, 856] width 448 height 42
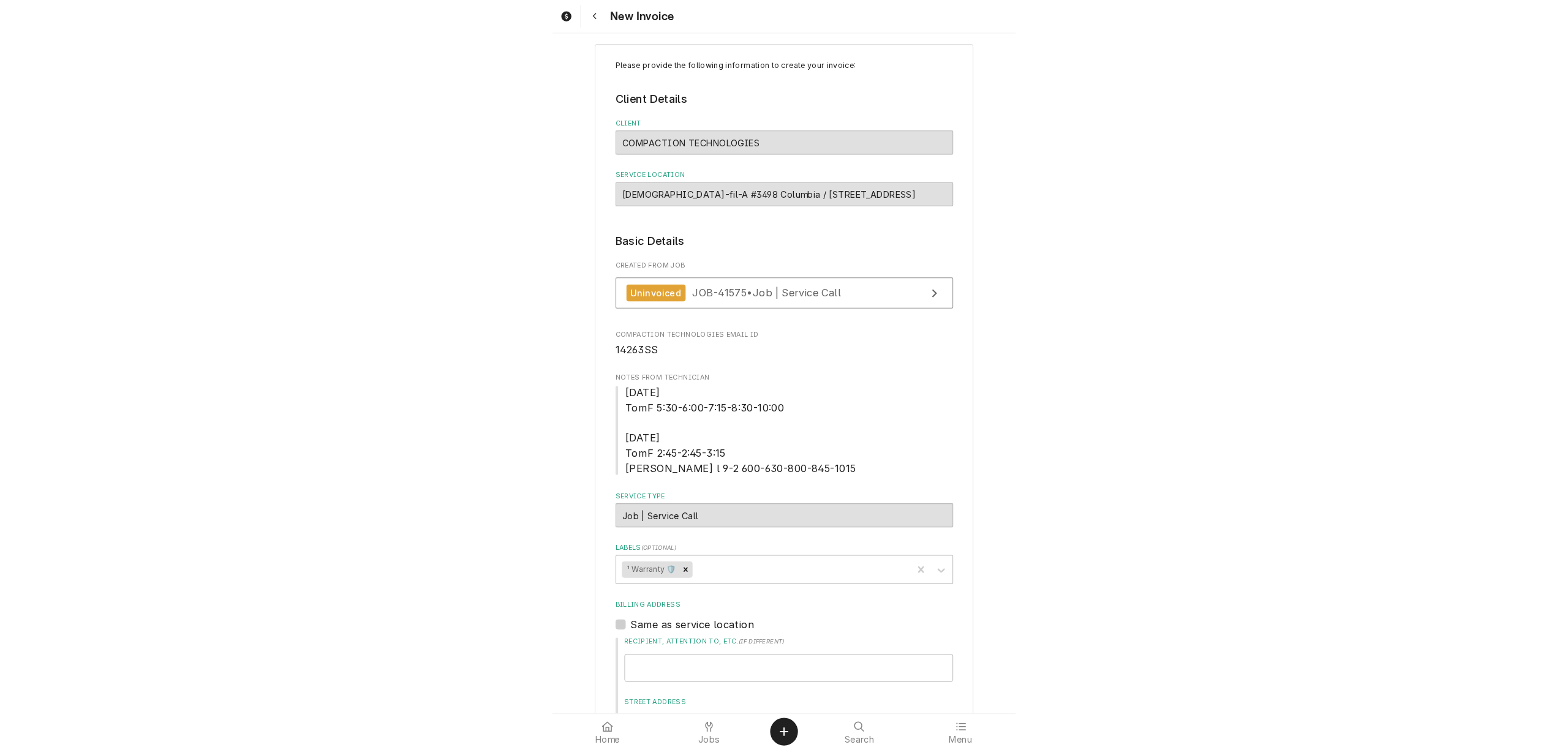
scroll to position [0, 0]
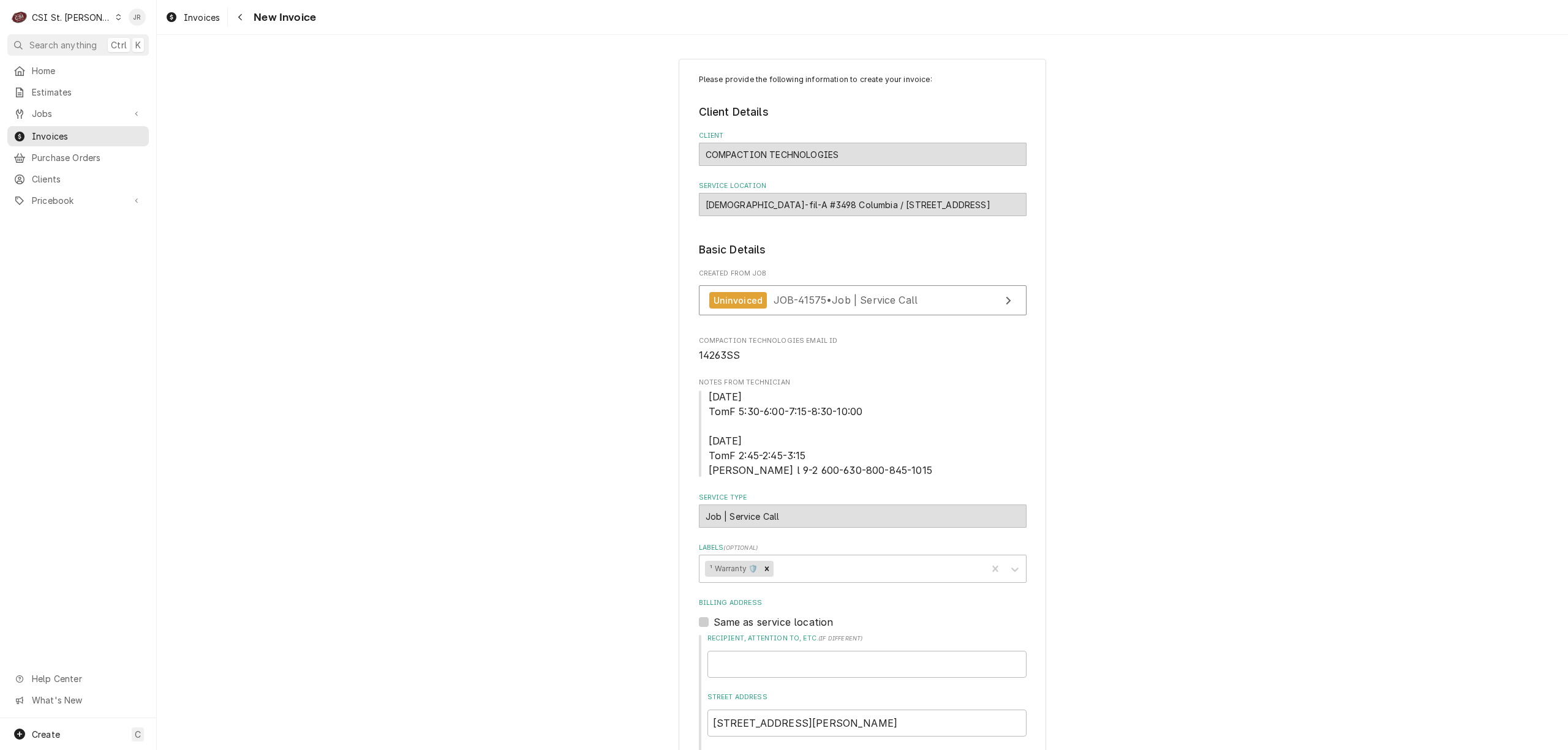
type textarea "x"
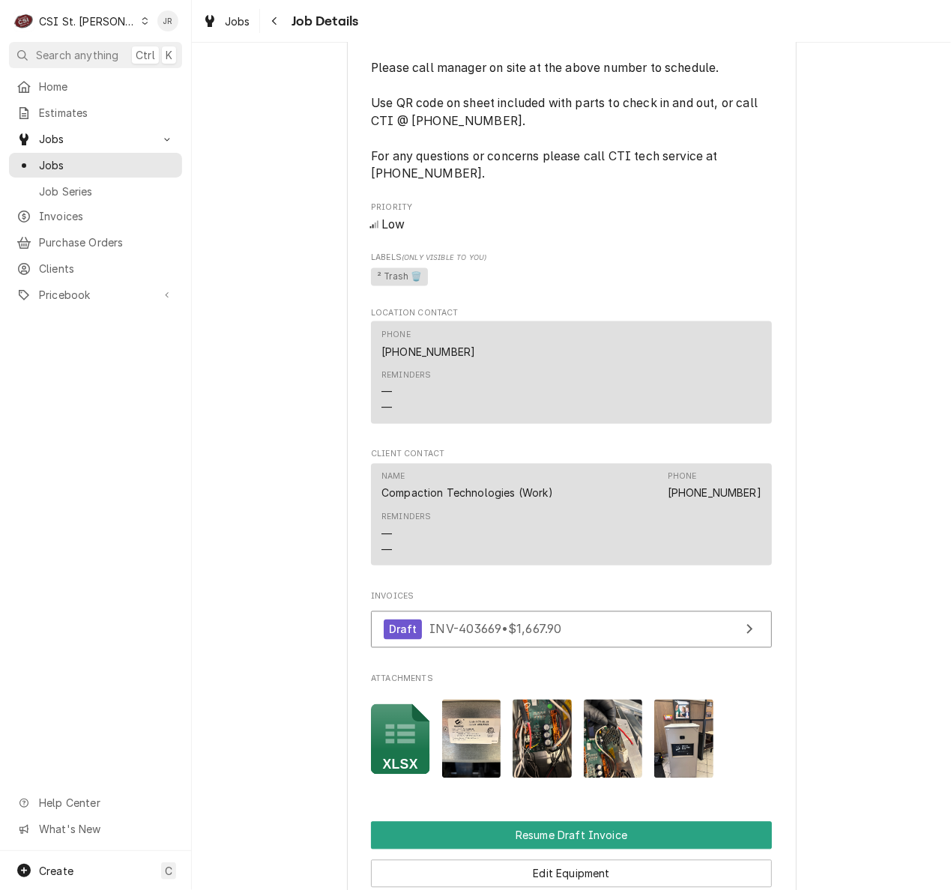
scroll to position [1595, 0]
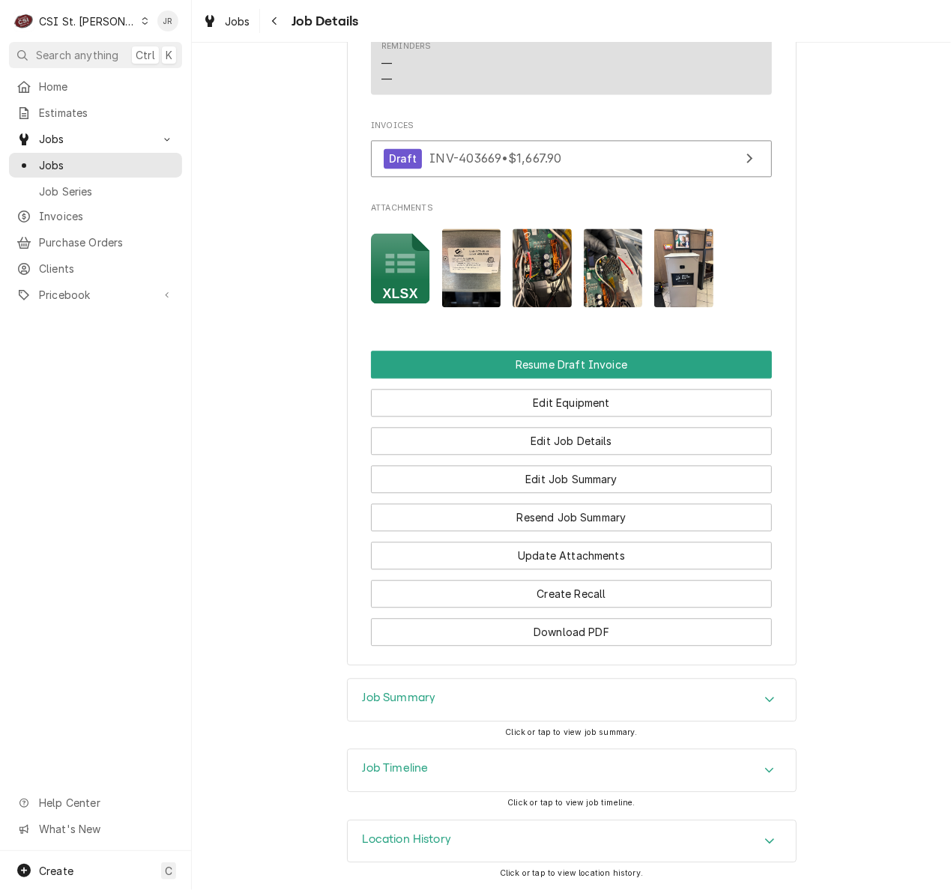
click at [447, 701] on div "Job Summary" at bounding box center [572, 700] width 448 height 42
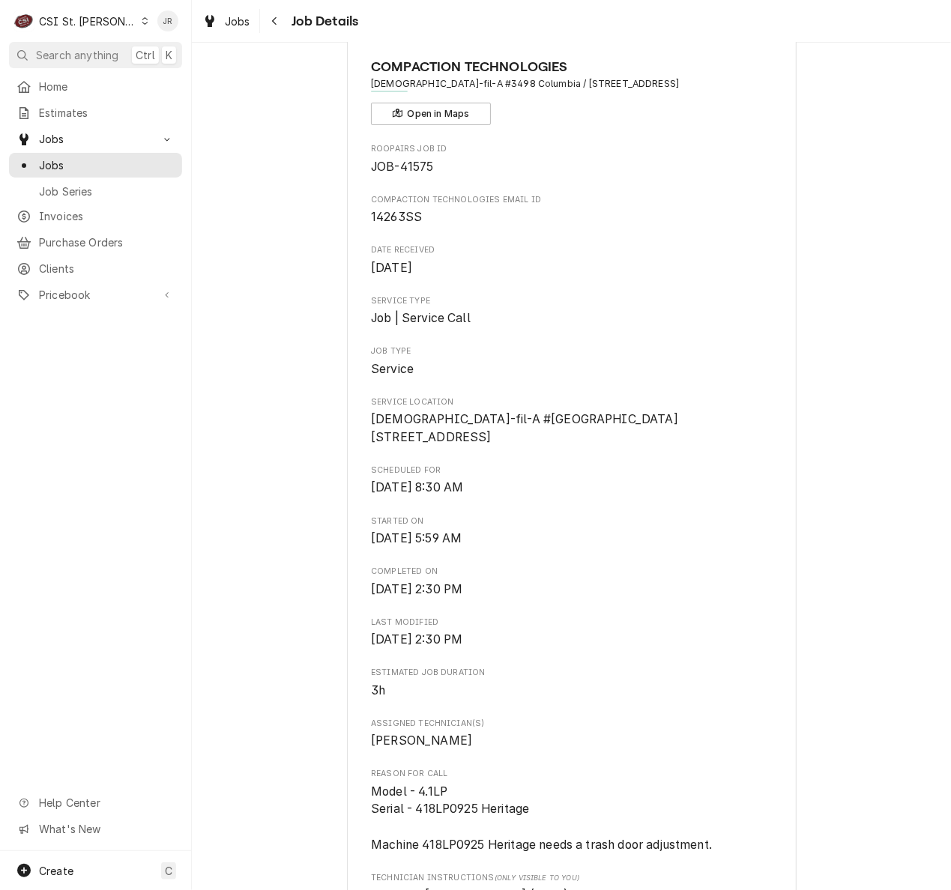
scroll to position [0, 0]
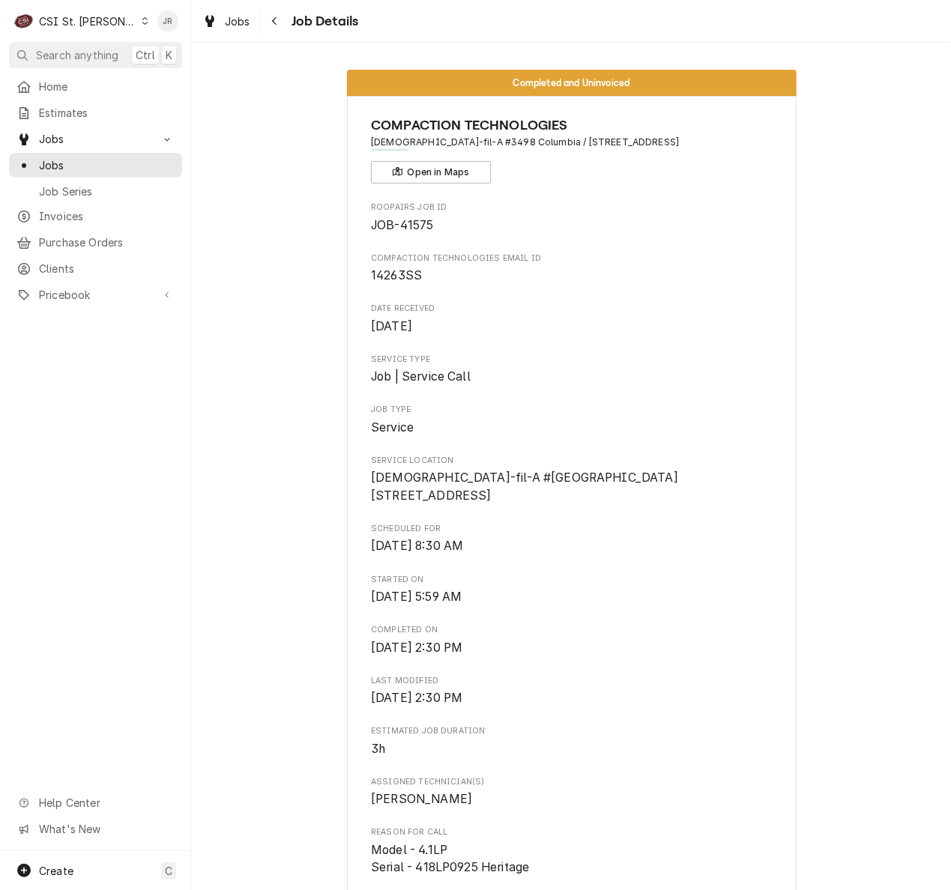
click at [409, 271] on span "14263SS" at bounding box center [396, 275] width 51 height 14
click at [408, 271] on span "14263SS" at bounding box center [396, 275] width 51 height 14
copy span "14263SS"
drag, startPoint x: 46, startPoint y: 130, endPoint x: 58, endPoint y: 151, distance: 24.5
click at [55, 147] on div "Jobs Jobs Job Series" at bounding box center [95, 165] width 173 height 76
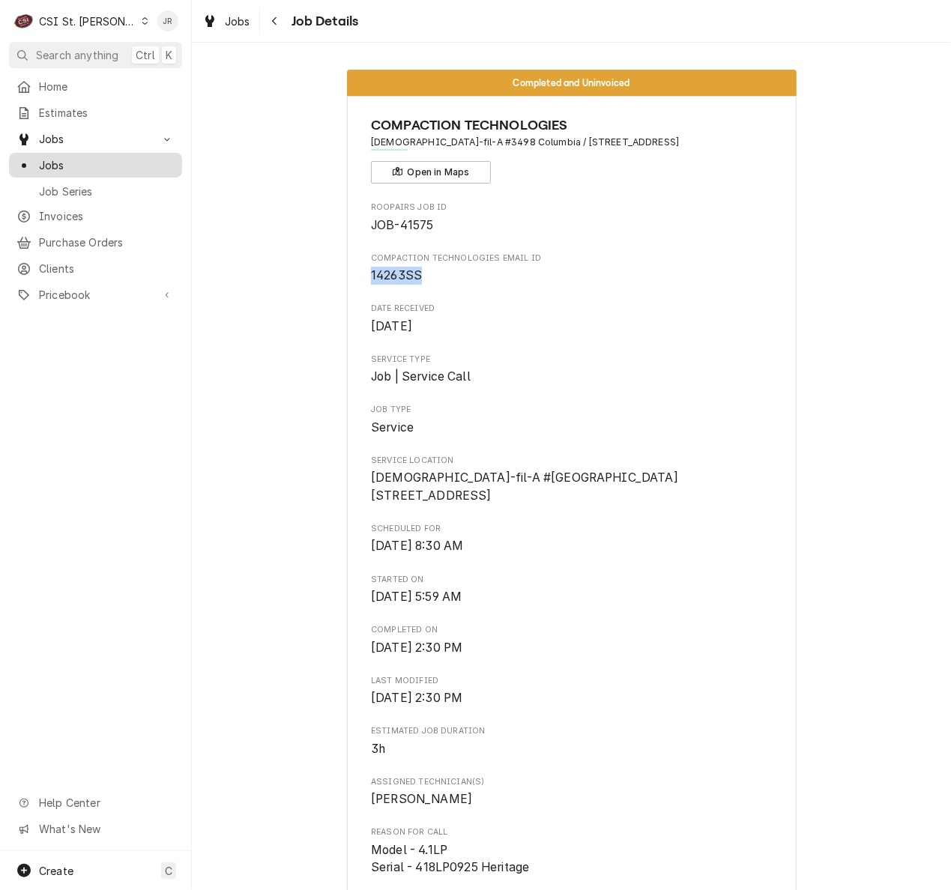
click at [81, 169] on link "Jobs" at bounding box center [95, 165] width 173 height 25
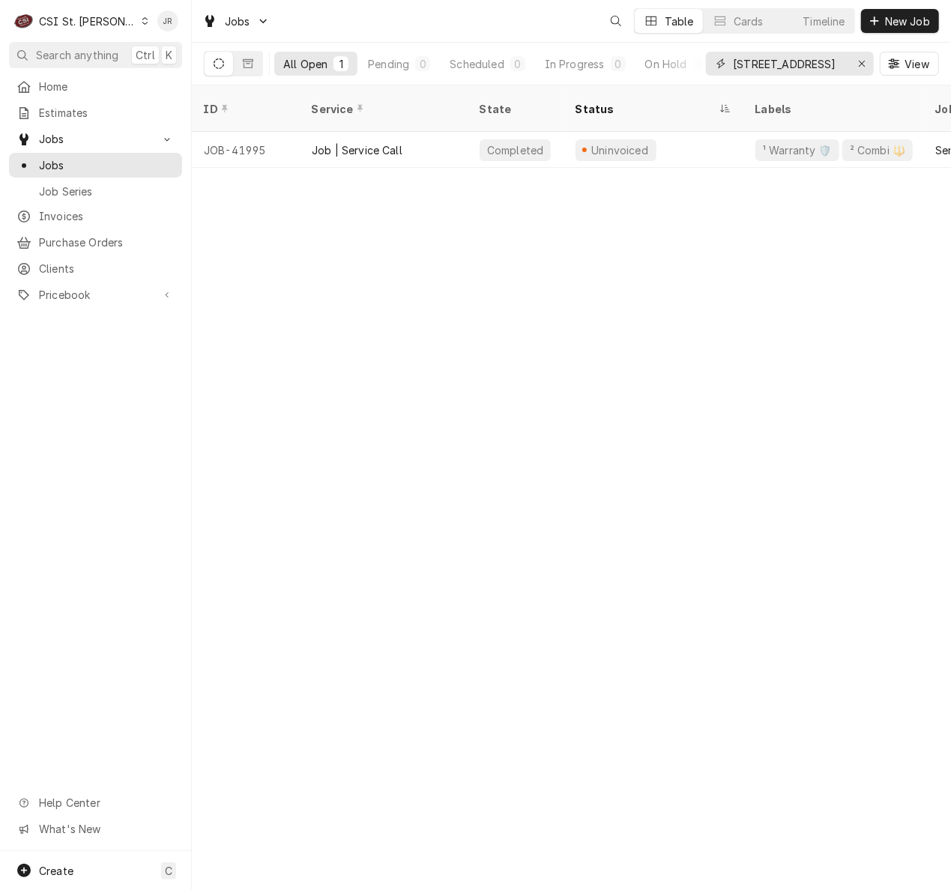
click at [766, 52] on input "10730 Highway W" at bounding box center [789, 64] width 112 height 24
paste input "14263SS"
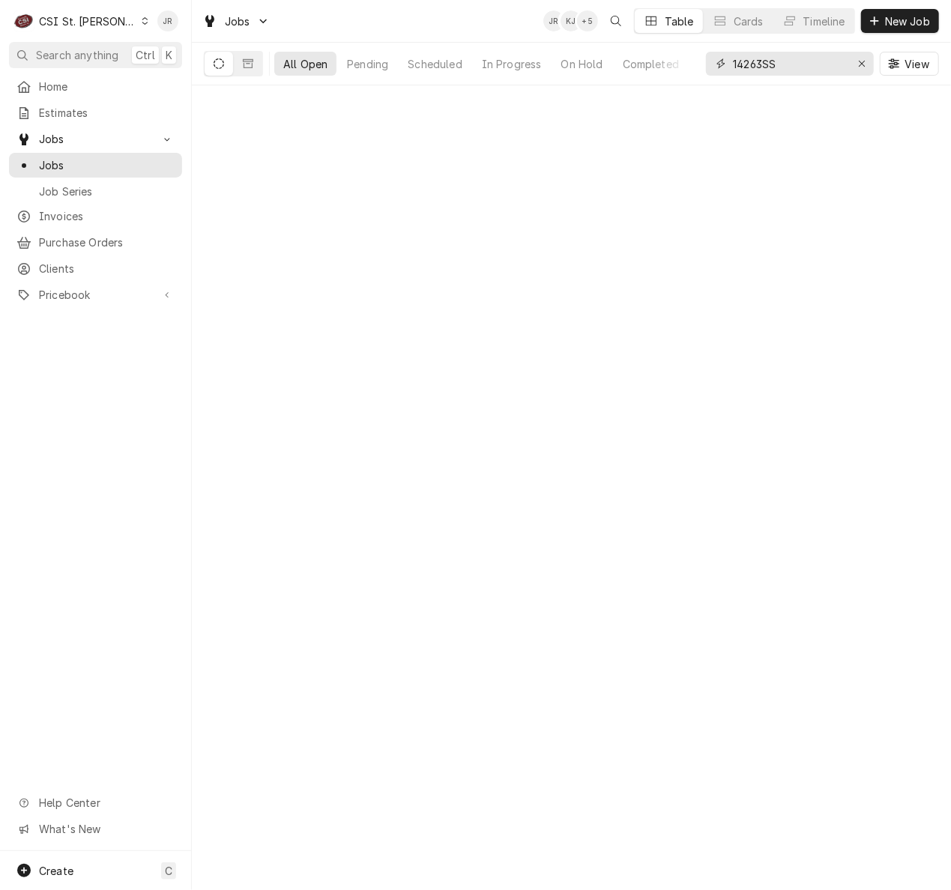
type input "14263SS"
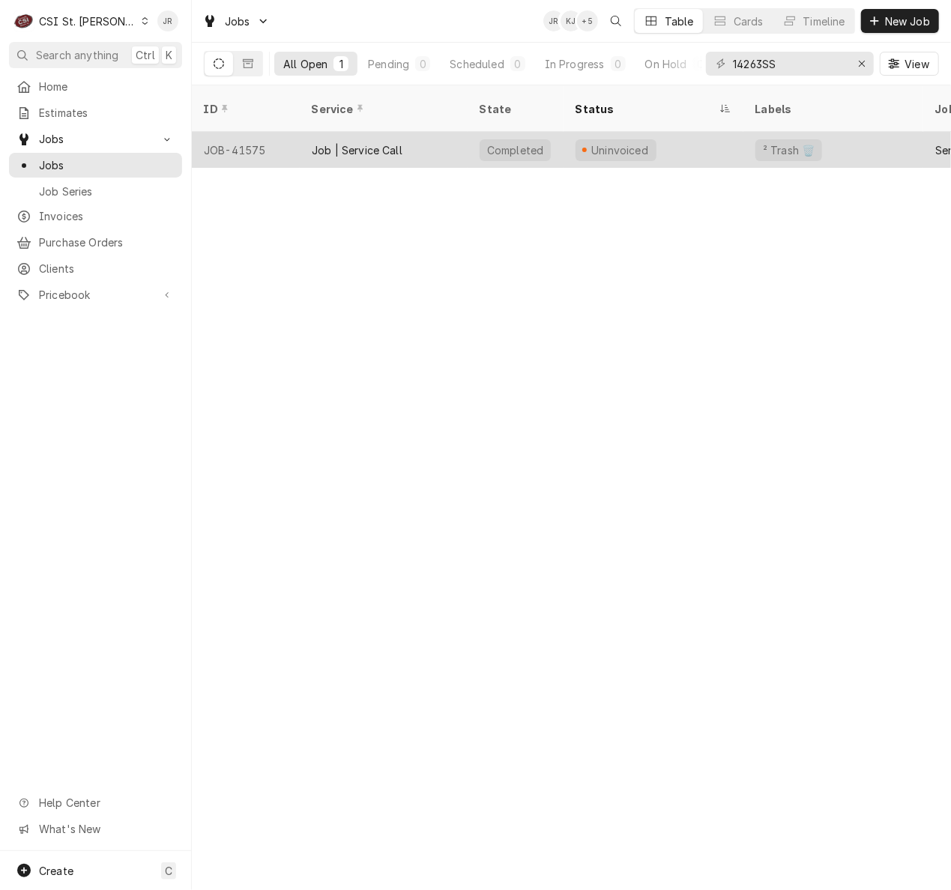
click at [327, 142] on div "Job | Service Call" at bounding box center [357, 150] width 91 height 16
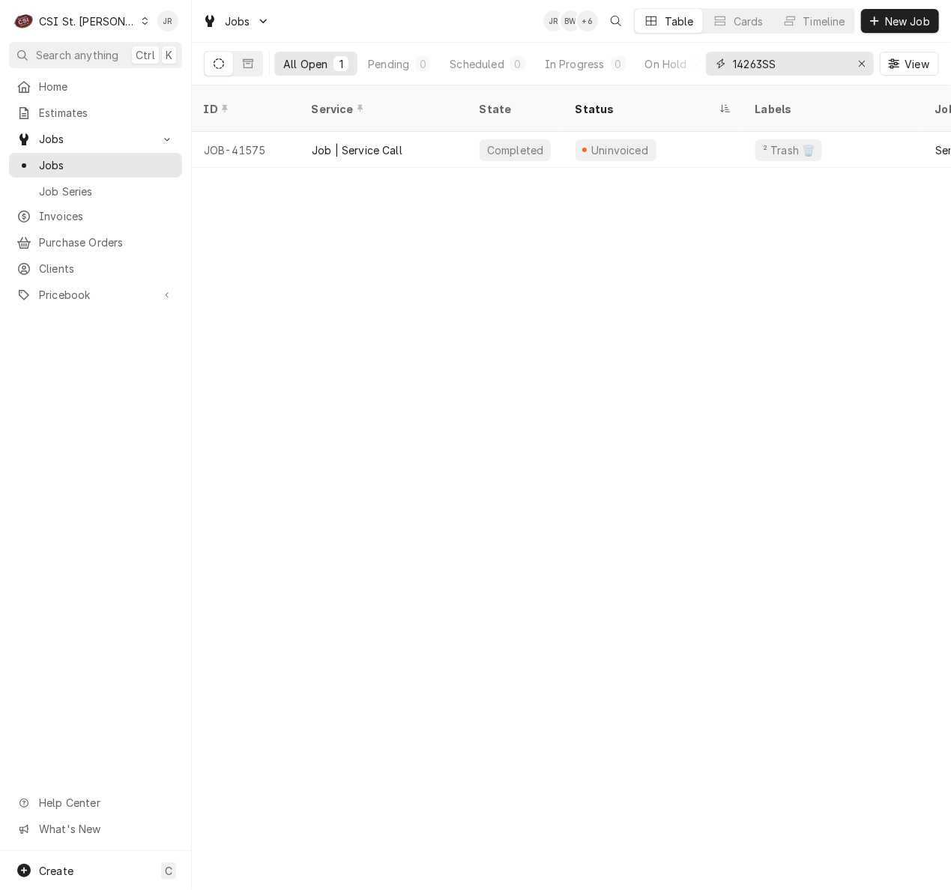
drag, startPoint x: 795, startPoint y: 67, endPoint x: 693, endPoint y: 46, distance: 103.9
click at [695, 54] on div "All Open 1 Pending 0 Scheduled 0 In Progress 0 On Hold 0 Completed 1 14263SS Vi…" at bounding box center [571, 64] width 735 height 42
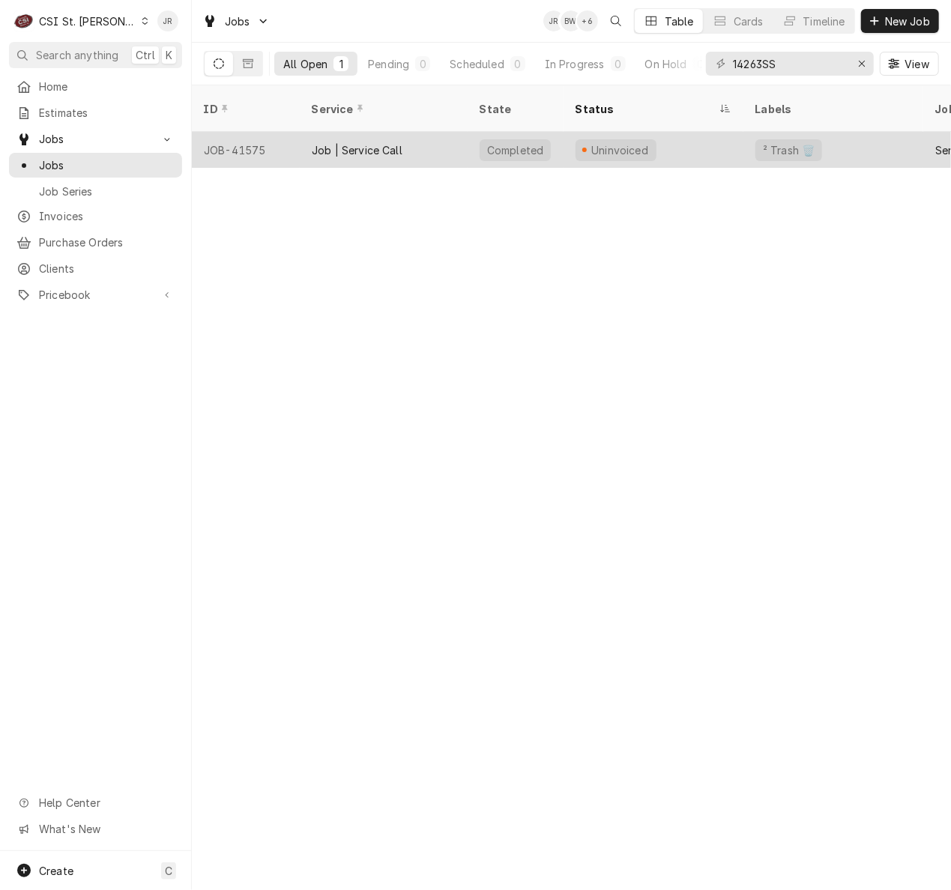
click at [361, 142] on div "Job | Service Call" at bounding box center [357, 150] width 91 height 16
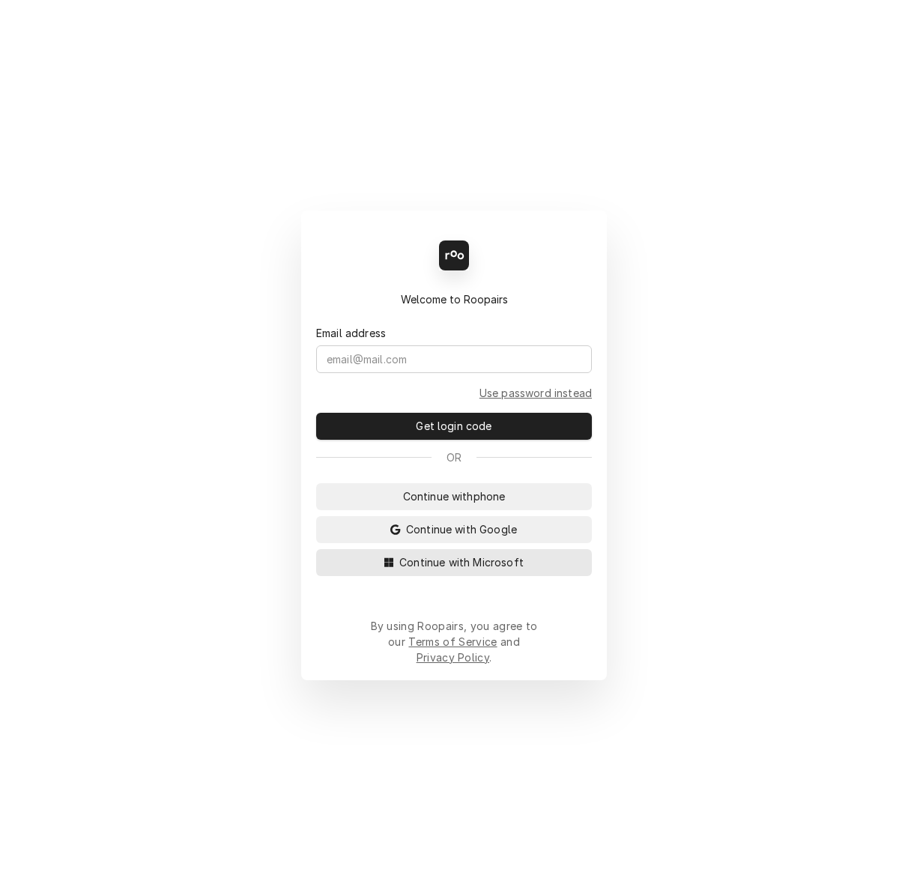
click at [462, 567] on button "Continue with Microsoft" at bounding box center [454, 562] width 276 height 27
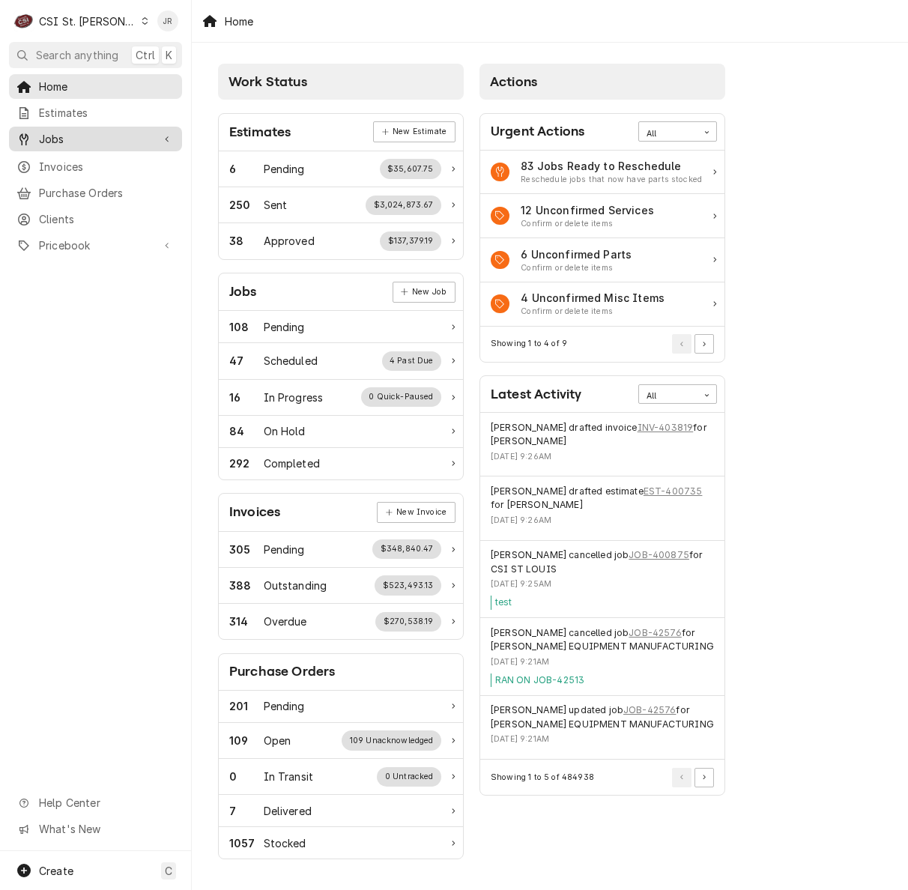
click at [73, 141] on span "Jobs" at bounding box center [95, 139] width 113 height 16
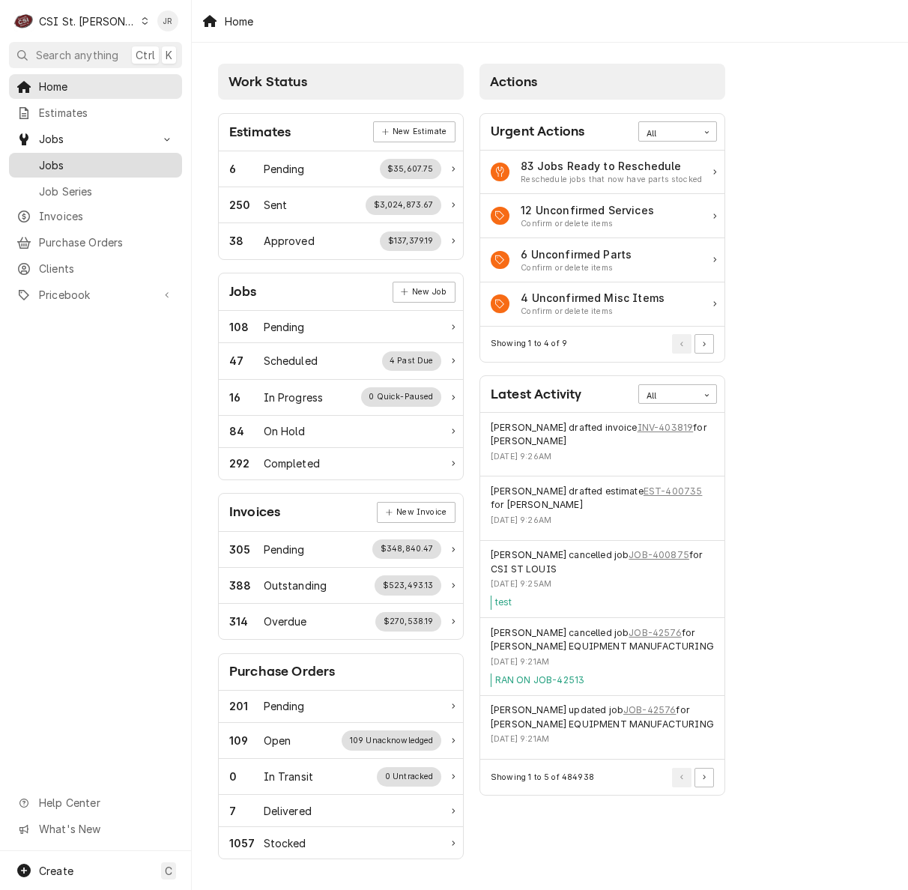
click at [75, 160] on span "Jobs" at bounding box center [107, 165] width 136 height 16
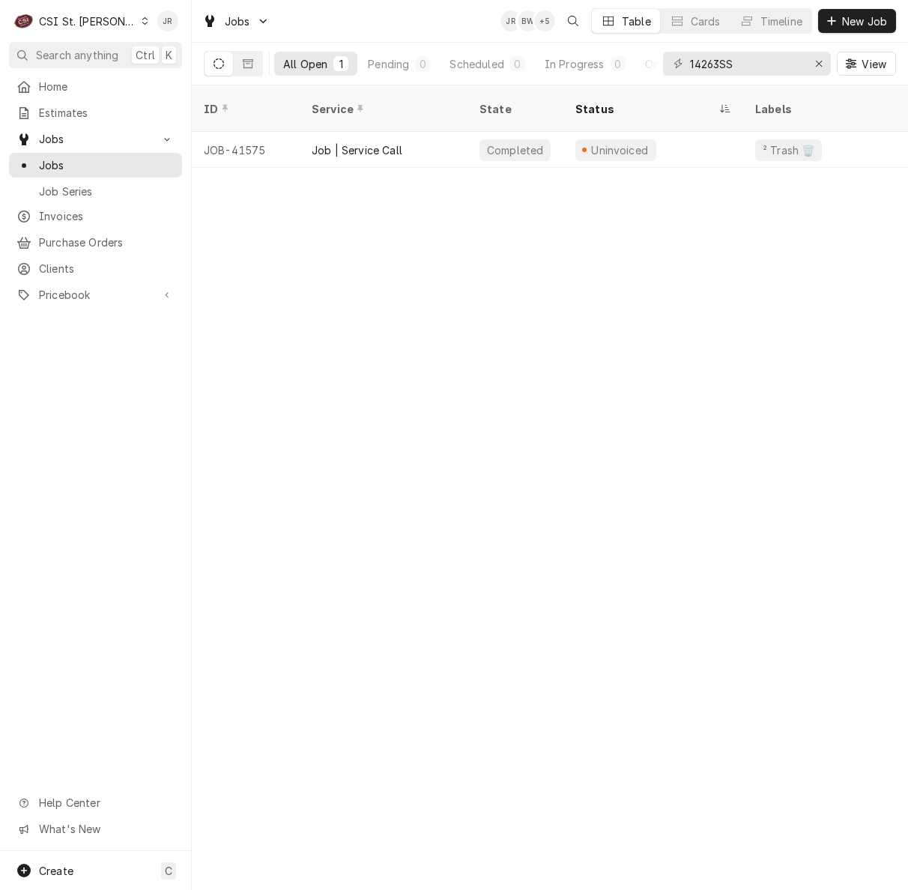
click at [680, 61] on icon "Dynamic Content Wrapper" at bounding box center [678, 63] width 9 height 10
click at [699, 58] on input "14263SS" at bounding box center [746, 64] width 112 height 24
type input "41815"
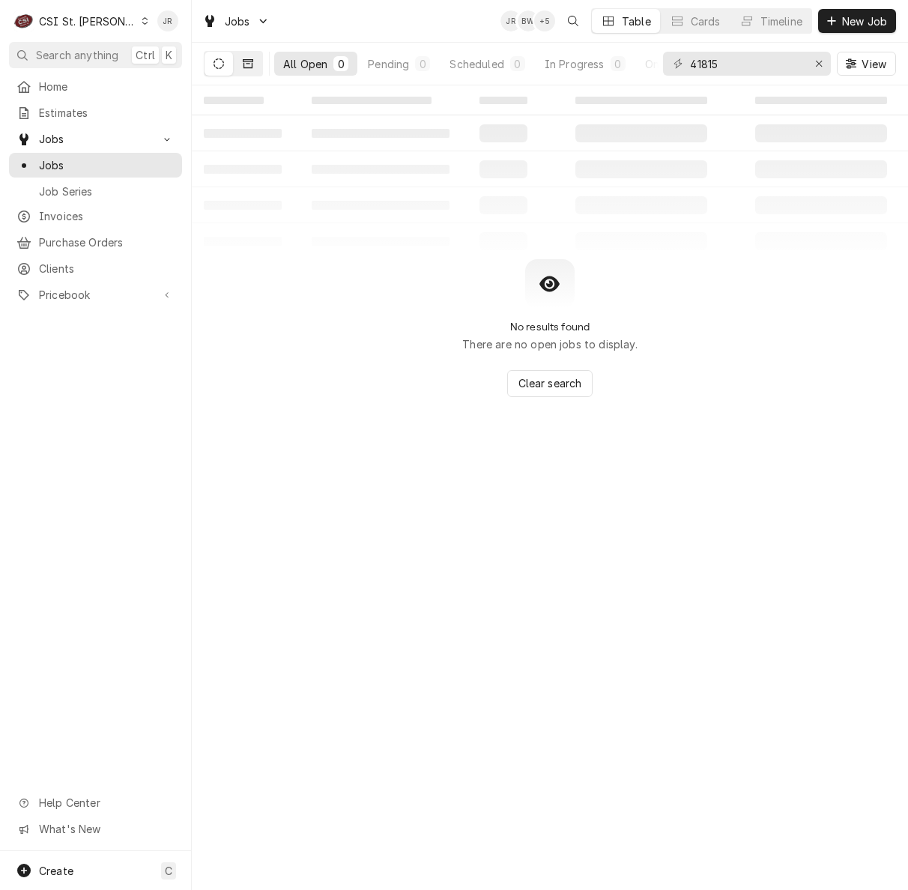
click at [244, 57] on button "Dynamic Content Wrapper" at bounding box center [248, 64] width 28 height 24
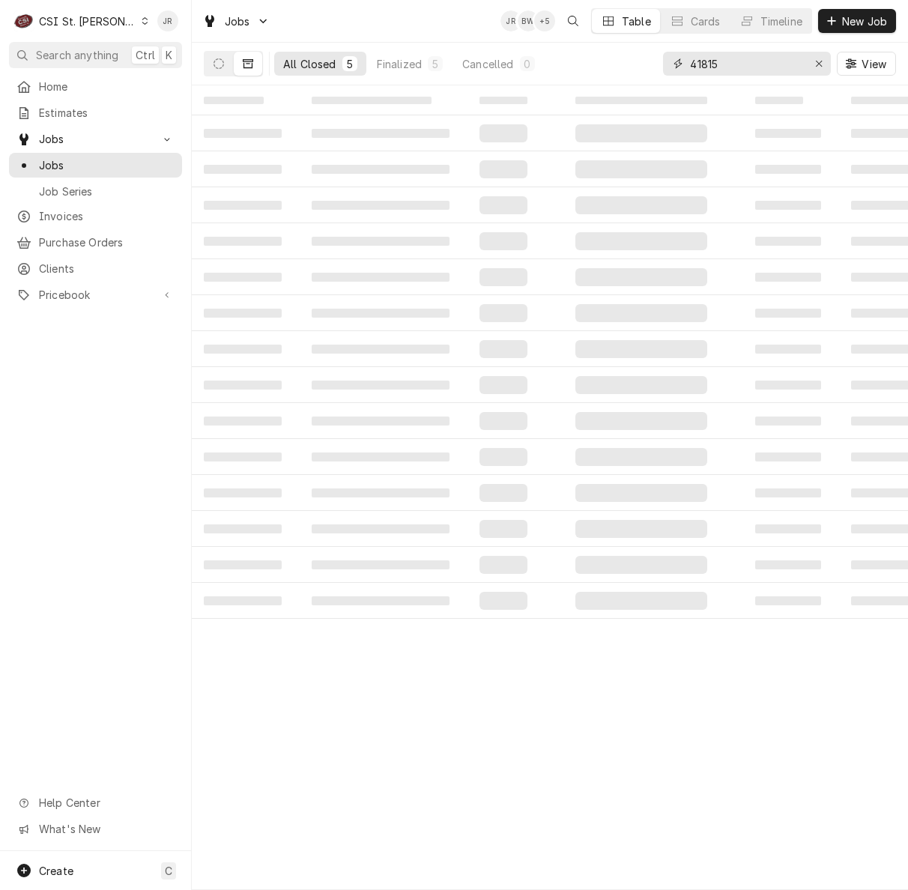
click at [748, 58] on input "41815" at bounding box center [746, 64] width 112 height 24
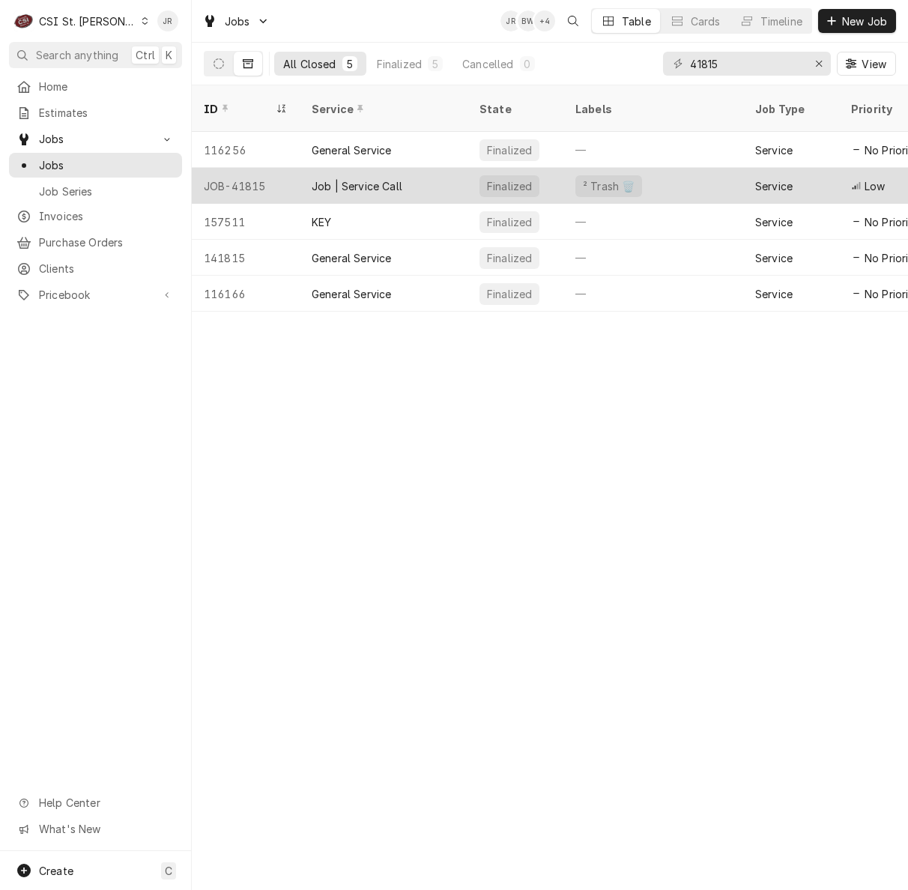
click at [193, 181] on div "JOB-41815" at bounding box center [246, 186] width 108 height 36
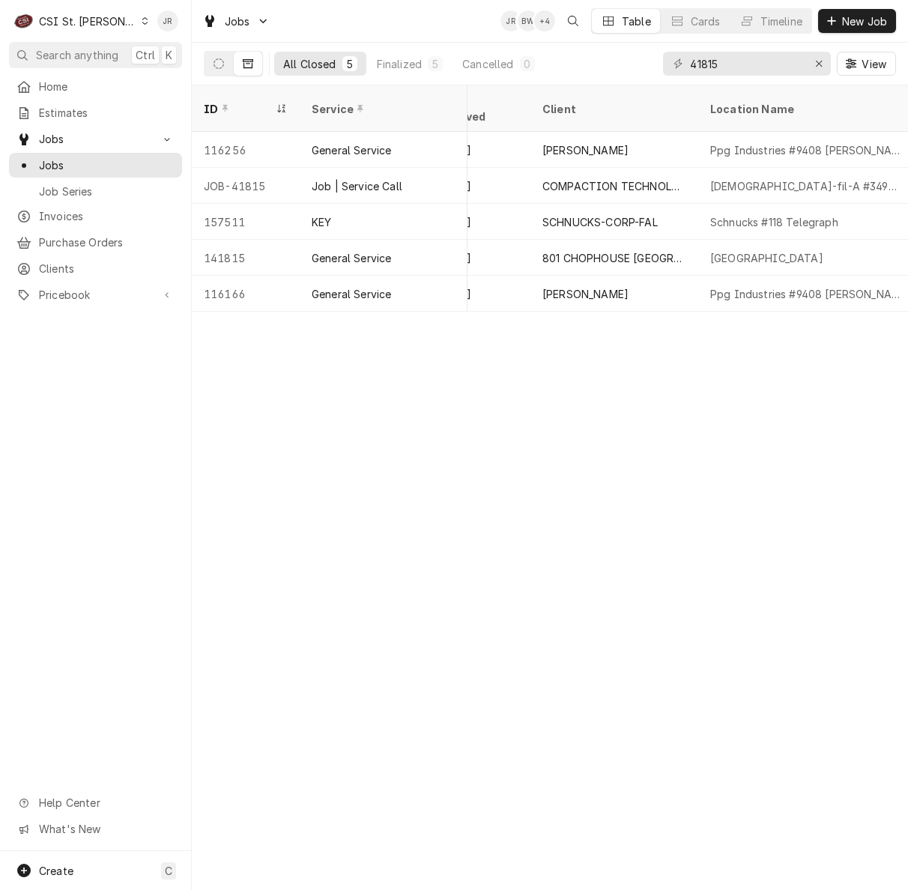
scroll to position [0, 594]
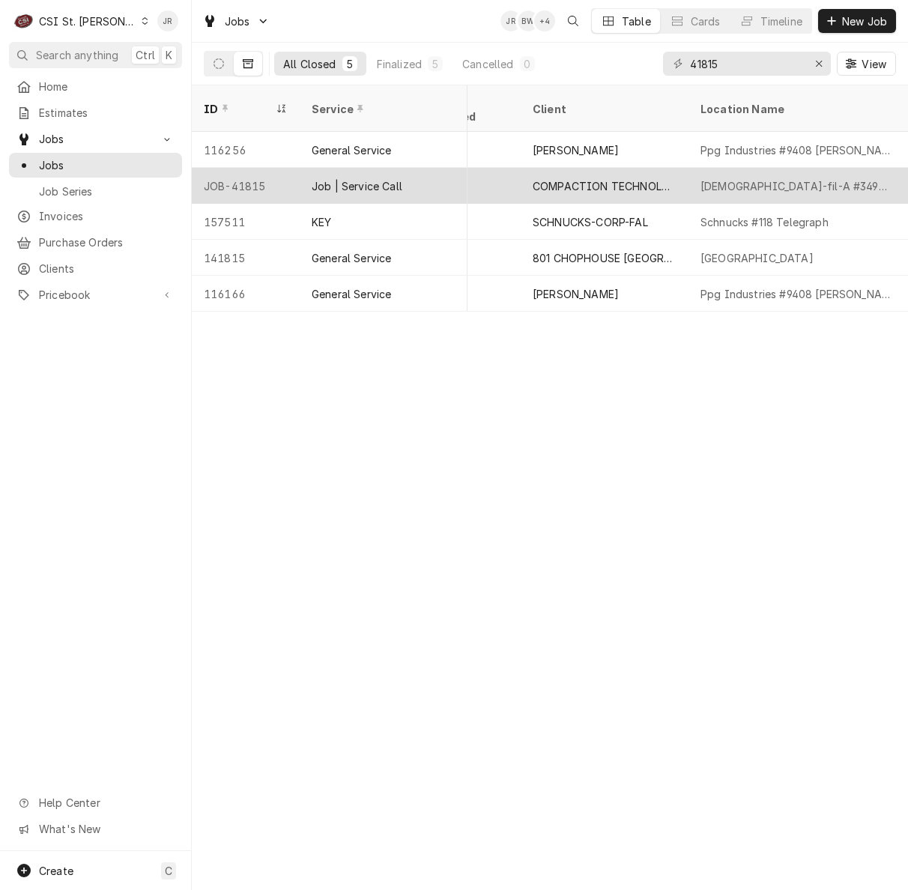
click at [682, 168] on div "COMPACTION TECHNOLOGIES" at bounding box center [605, 186] width 168 height 36
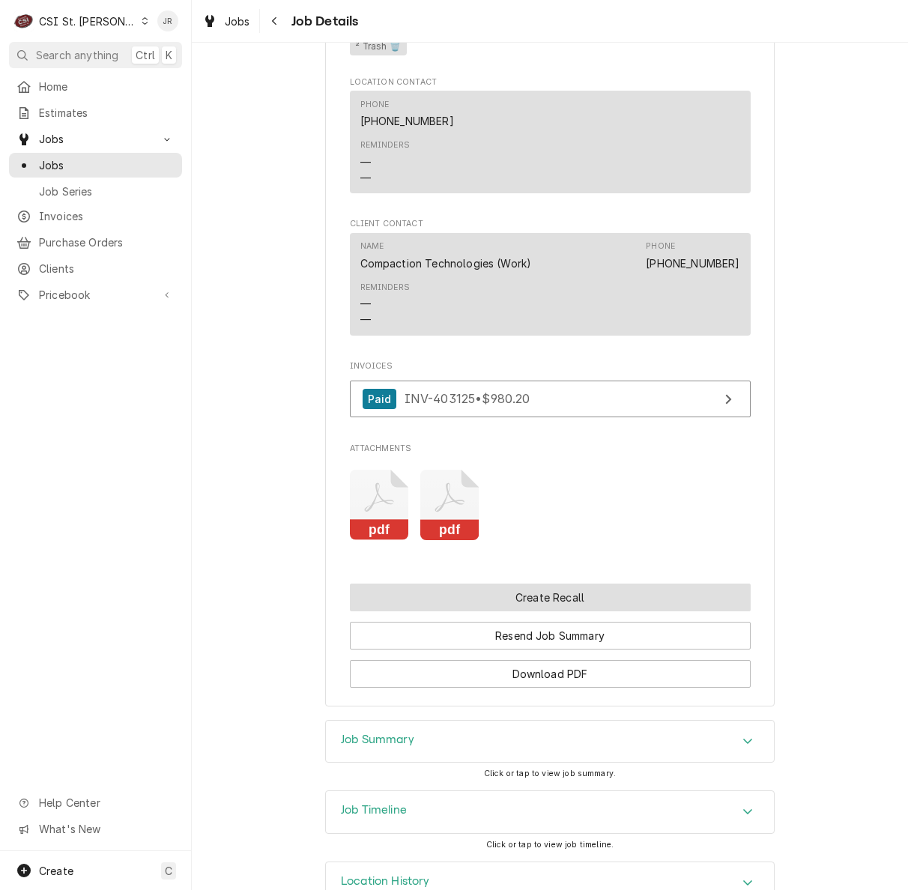
scroll to position [1428, 0]
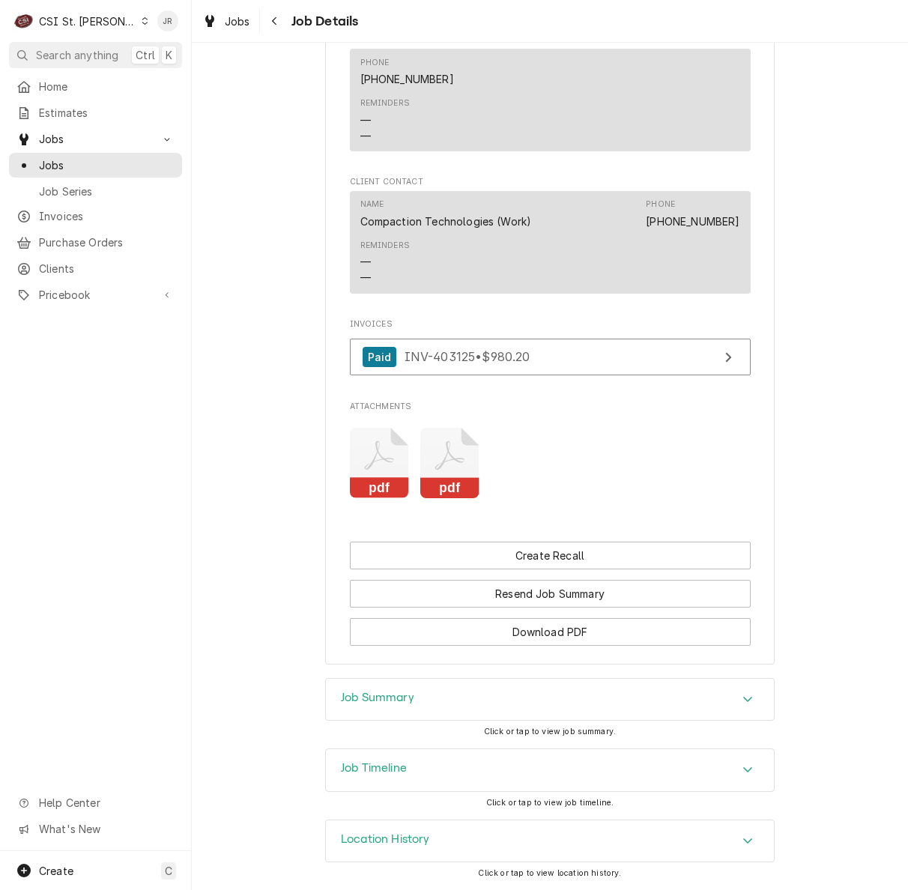
click at [360, 709] on div "Job Summary" at bounding box center [550, 700] width 448 height 42
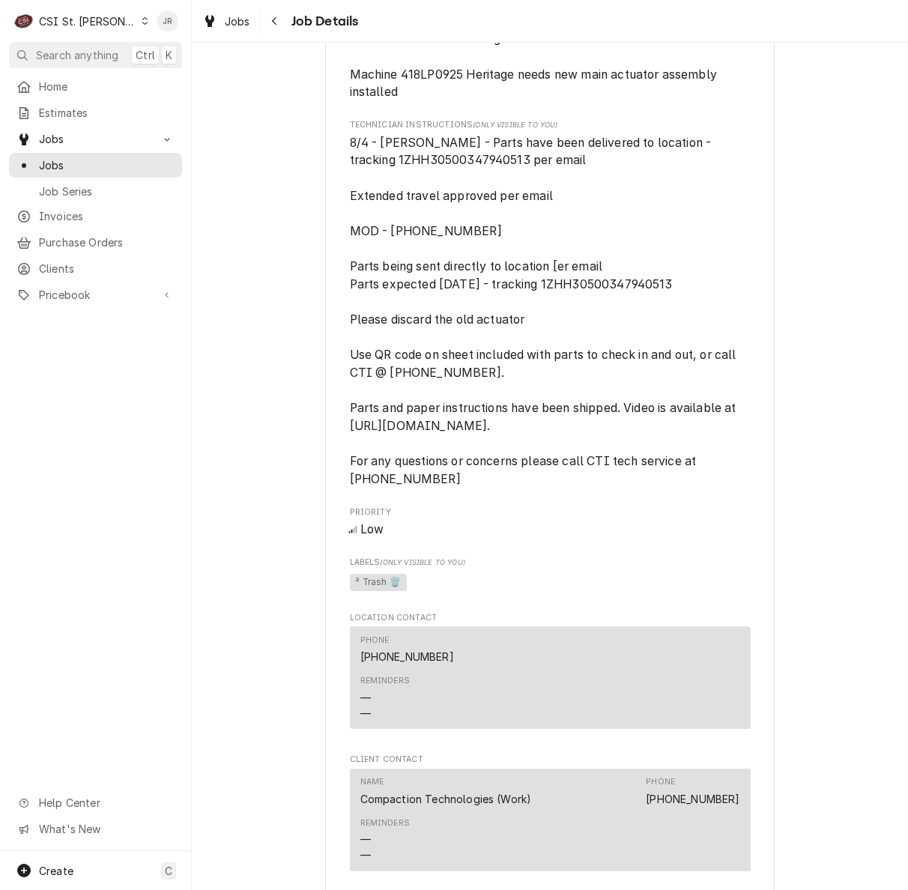
scroll to position [1229, 0]
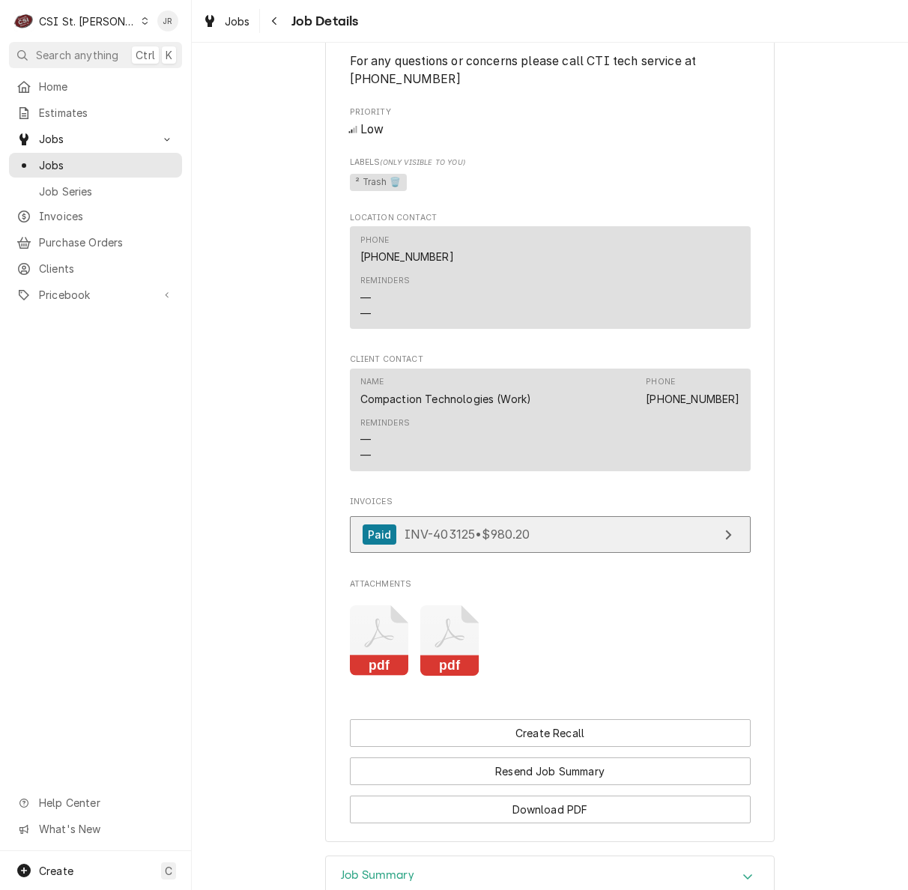
click at [513, 542] on span "INV-403125 • $980.20" at bounding box center [468, 534] width 126 height 15
